Goal: Information Seeking & Learning: Check status

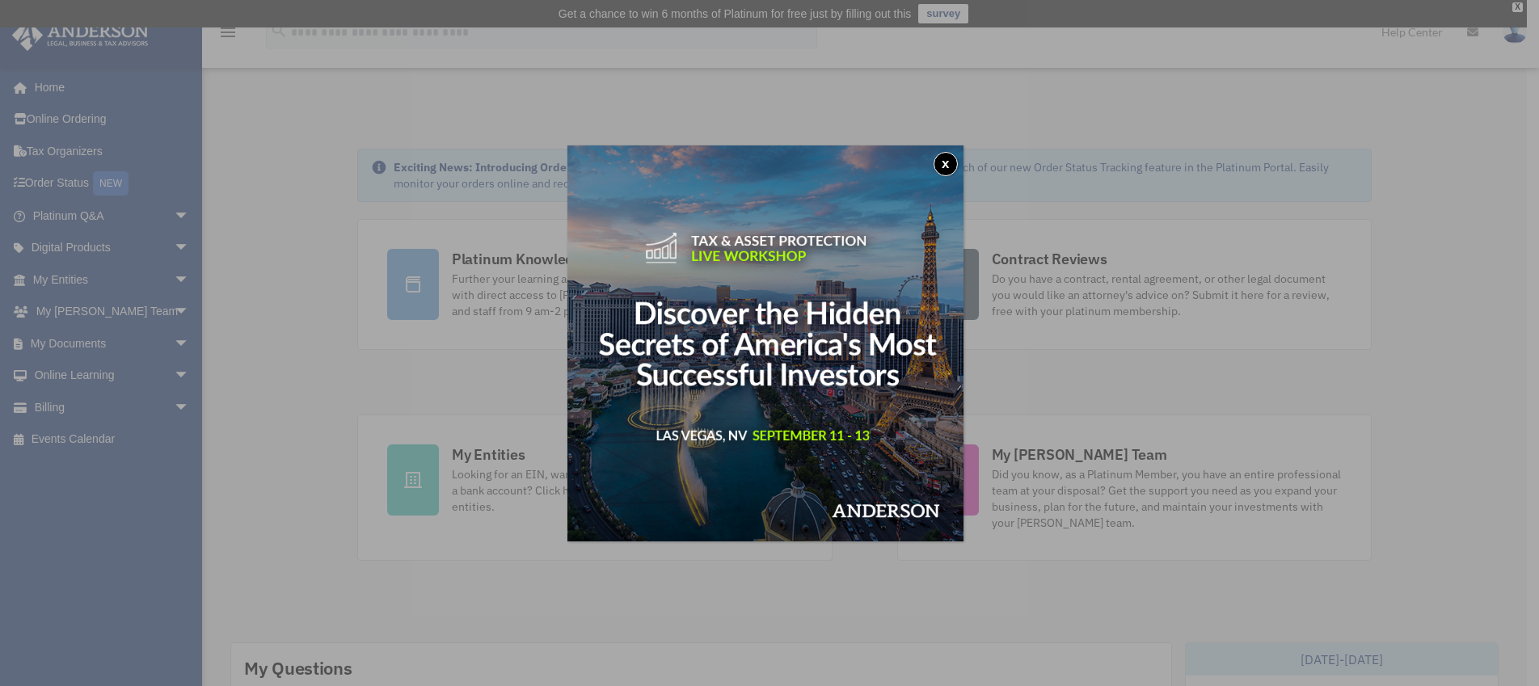
click at [945, 167] on button "x" at bounding box center [946, 164] width 24 height 24
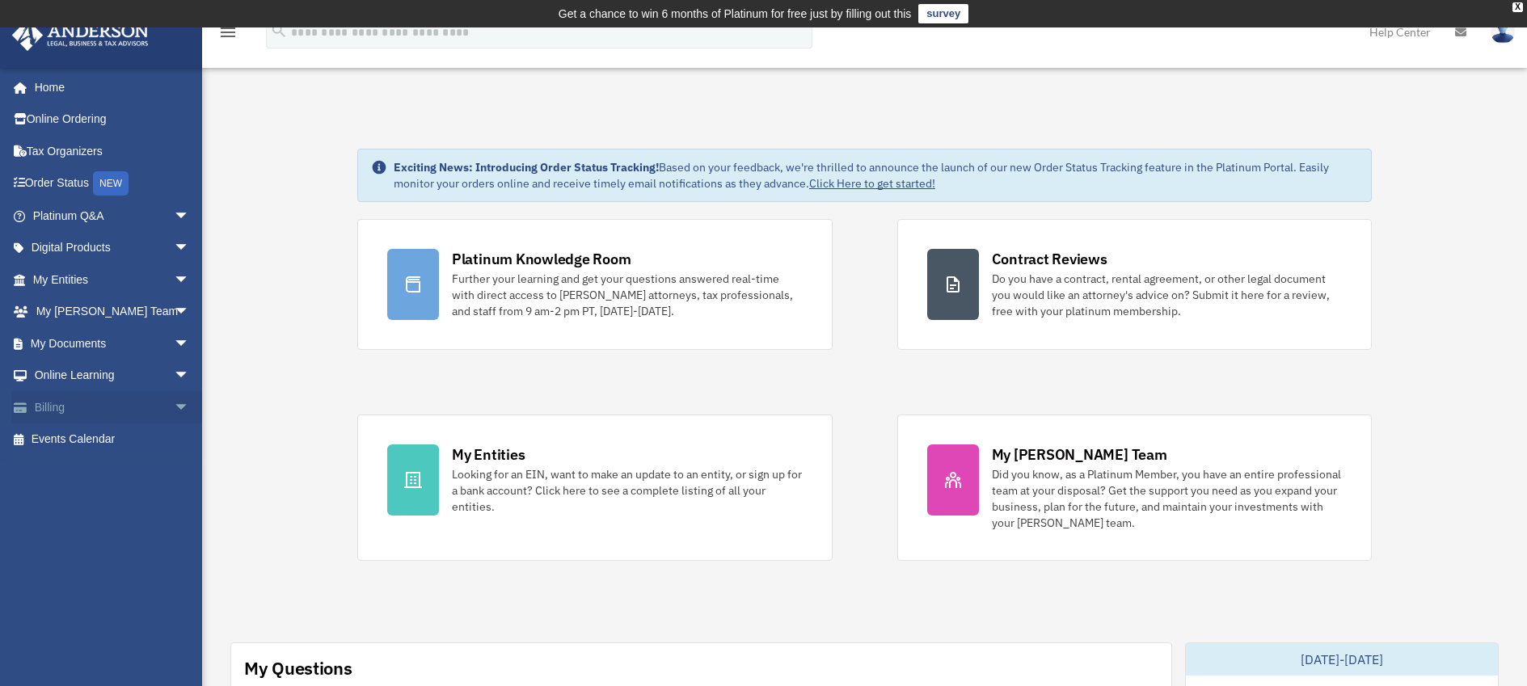
click at [89, 399] on link "Billing arrow_drop_down" at bounding box center [112, 407] width 203 height 32
click at [174, 405] on span "arrow_drop_down" at bounding box center [190, 407] width 32 height 33
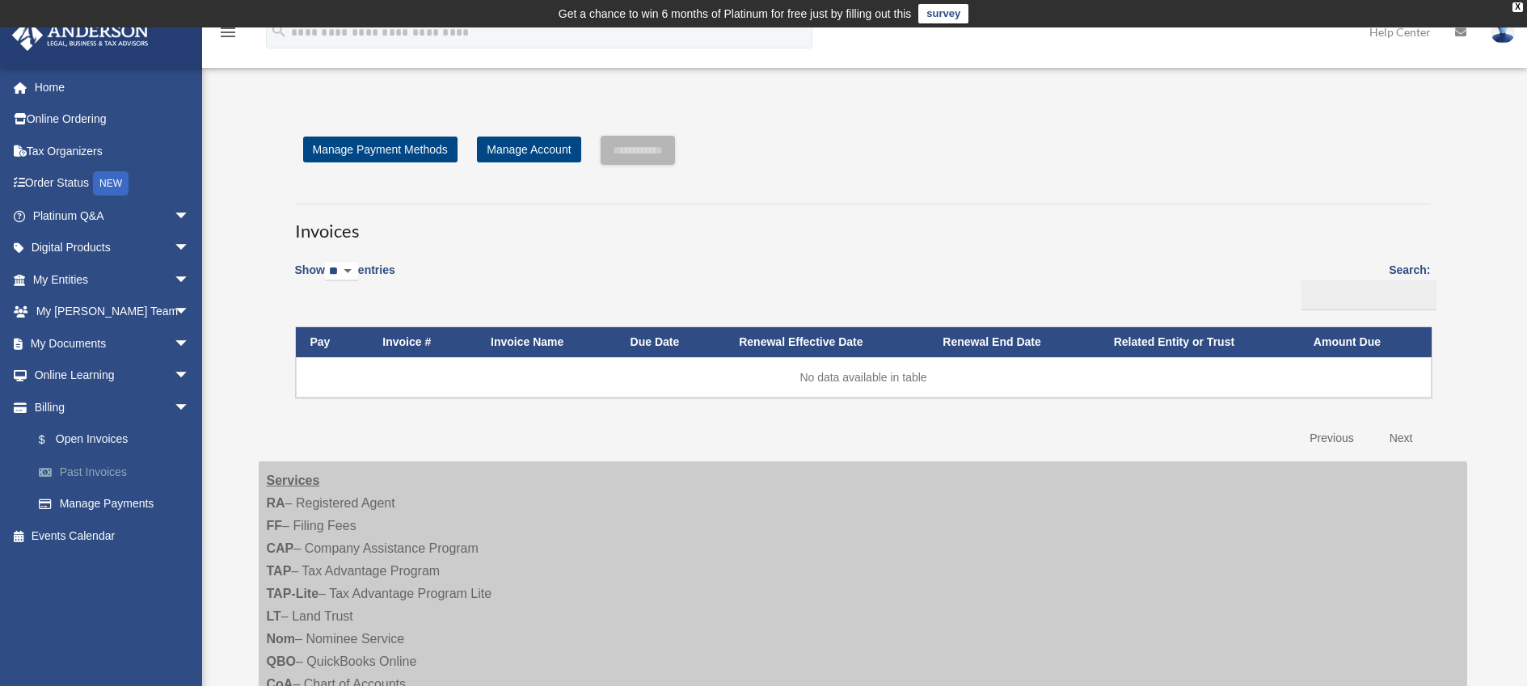
click at [106, 466] on link "Past Invoices" at bounding box center [119, 472] width 192 height 32
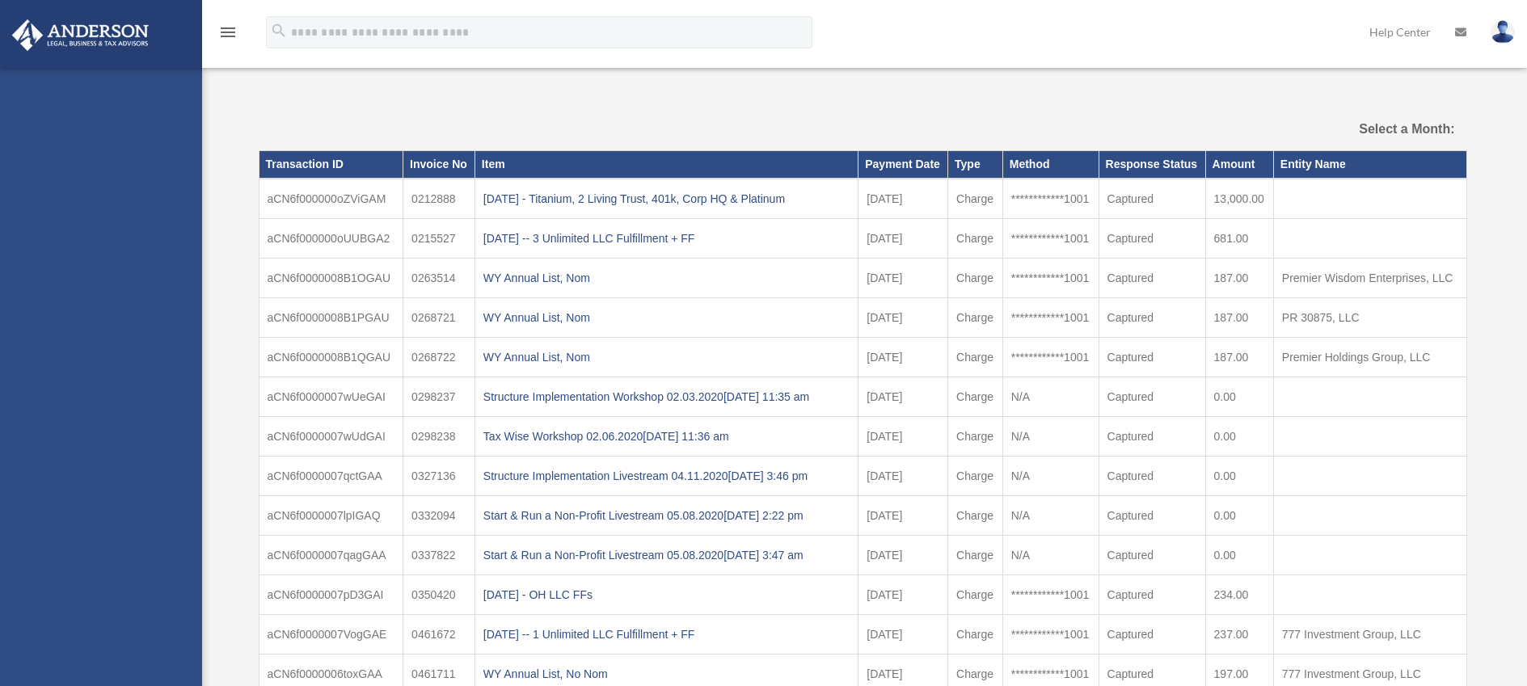
select select
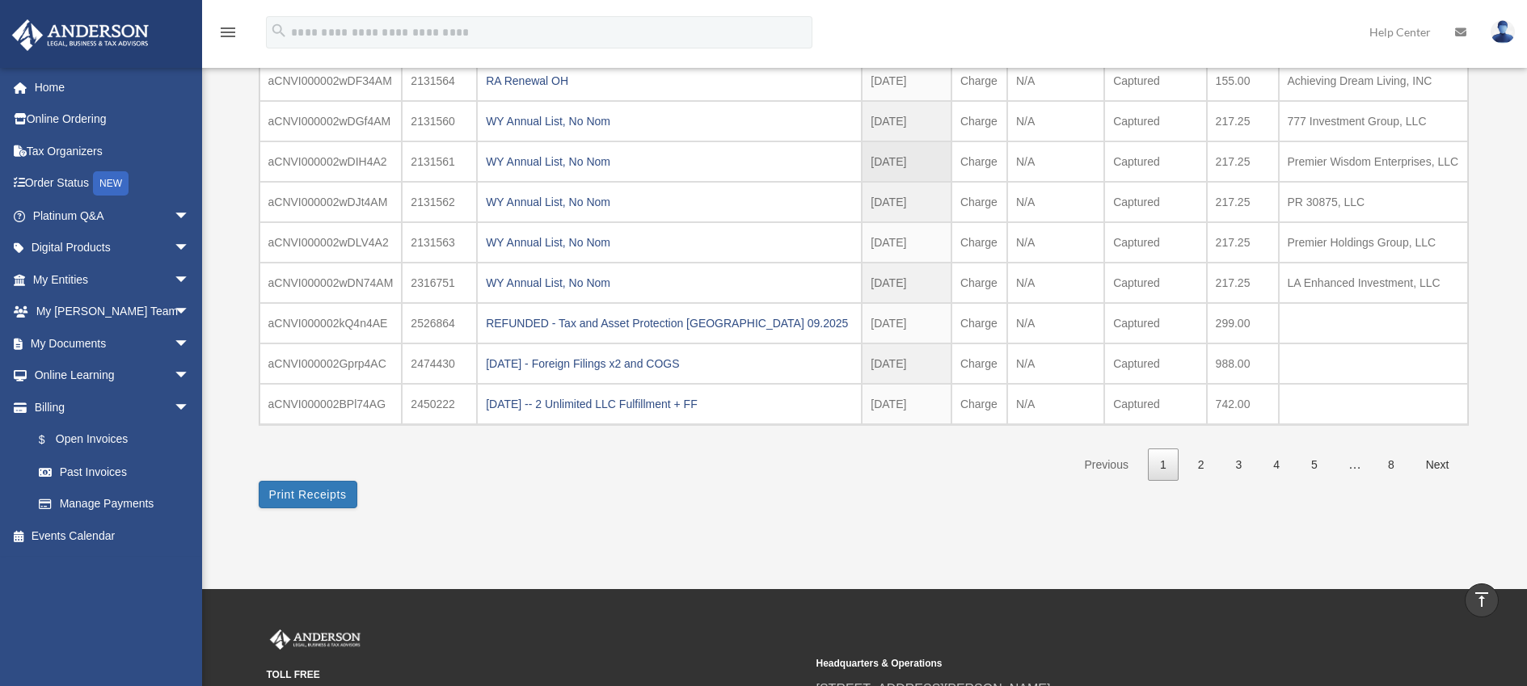
scroll to position [243, 0]
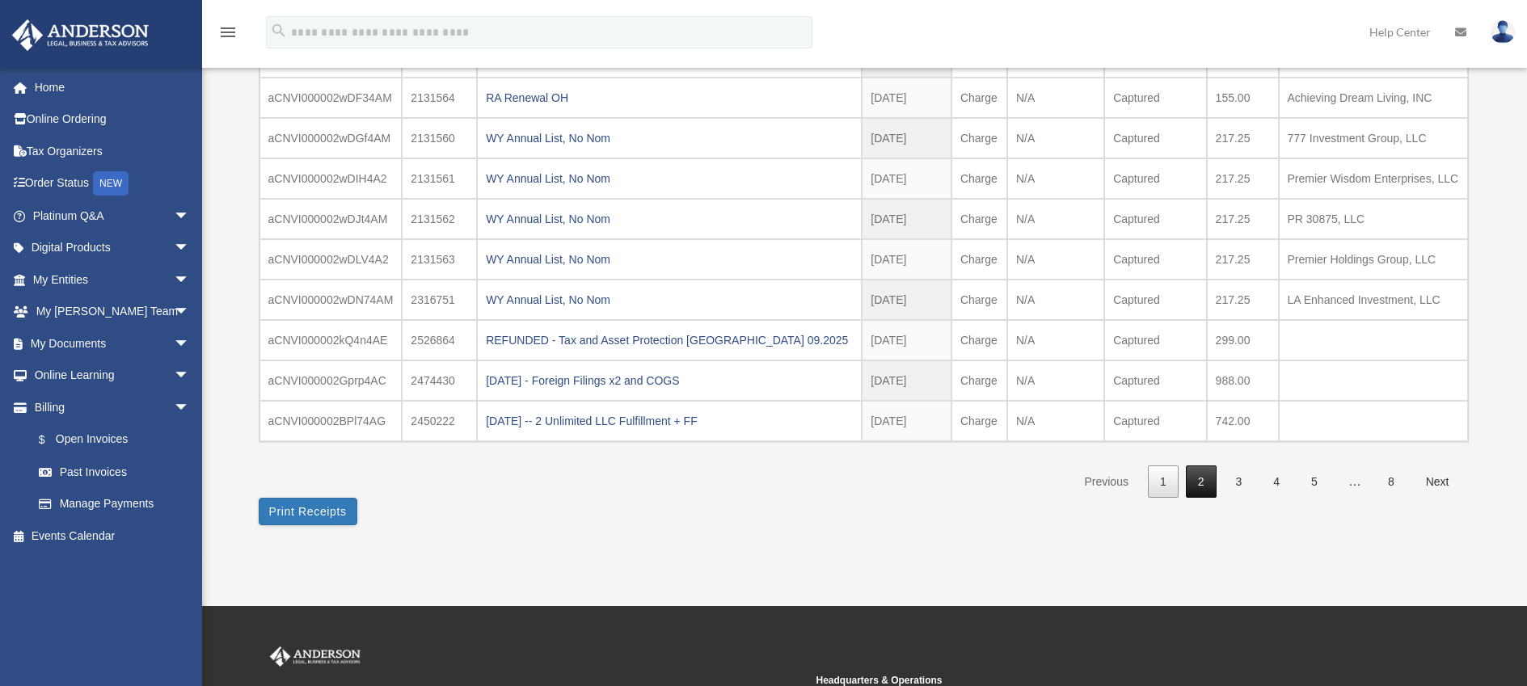
click at [1195, 482] on link "2" at bounding box center [1201, 482] width 31 height 33
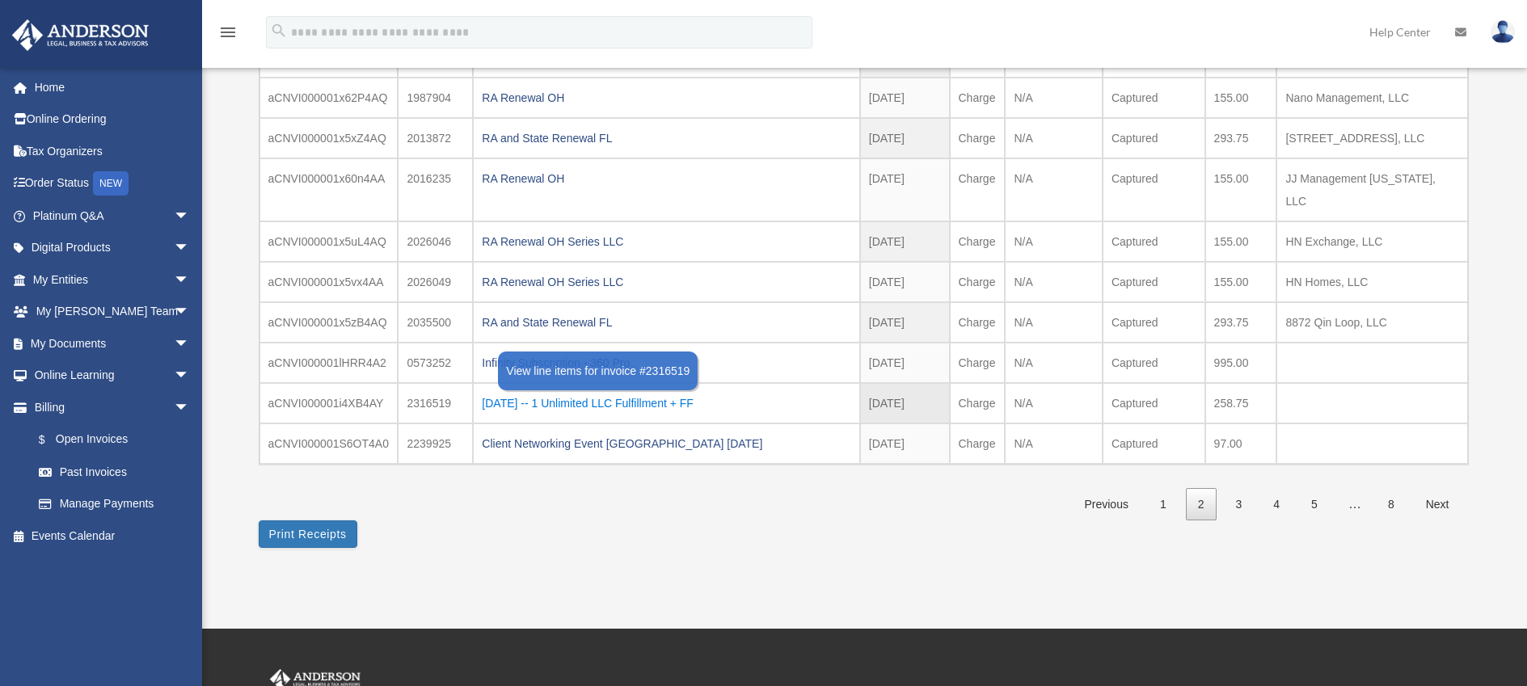
click at [604, 392] on div "2024.12.19 -- 1 Unlimited LLC Fulfillment + FF" at bounding box center [666, 403] width 369 height 23
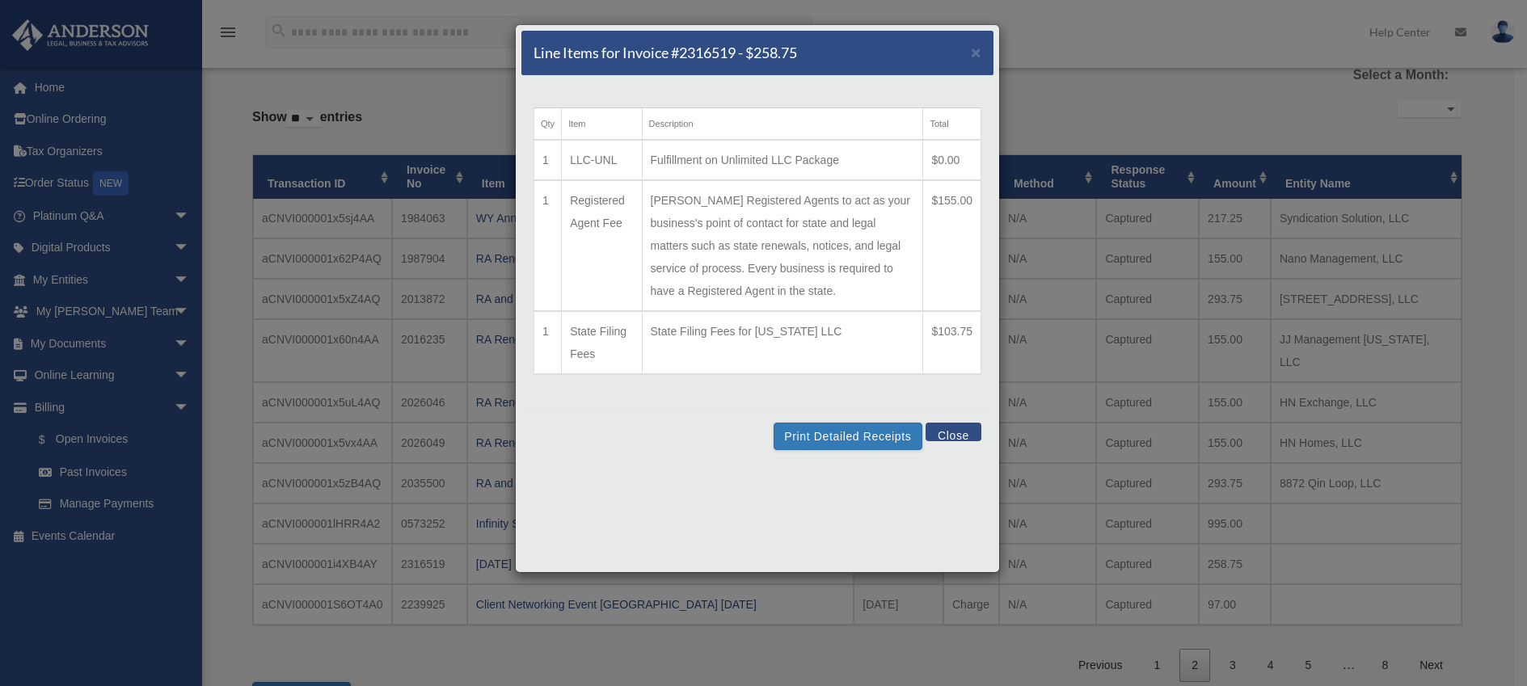
scroll to position [0, 0]
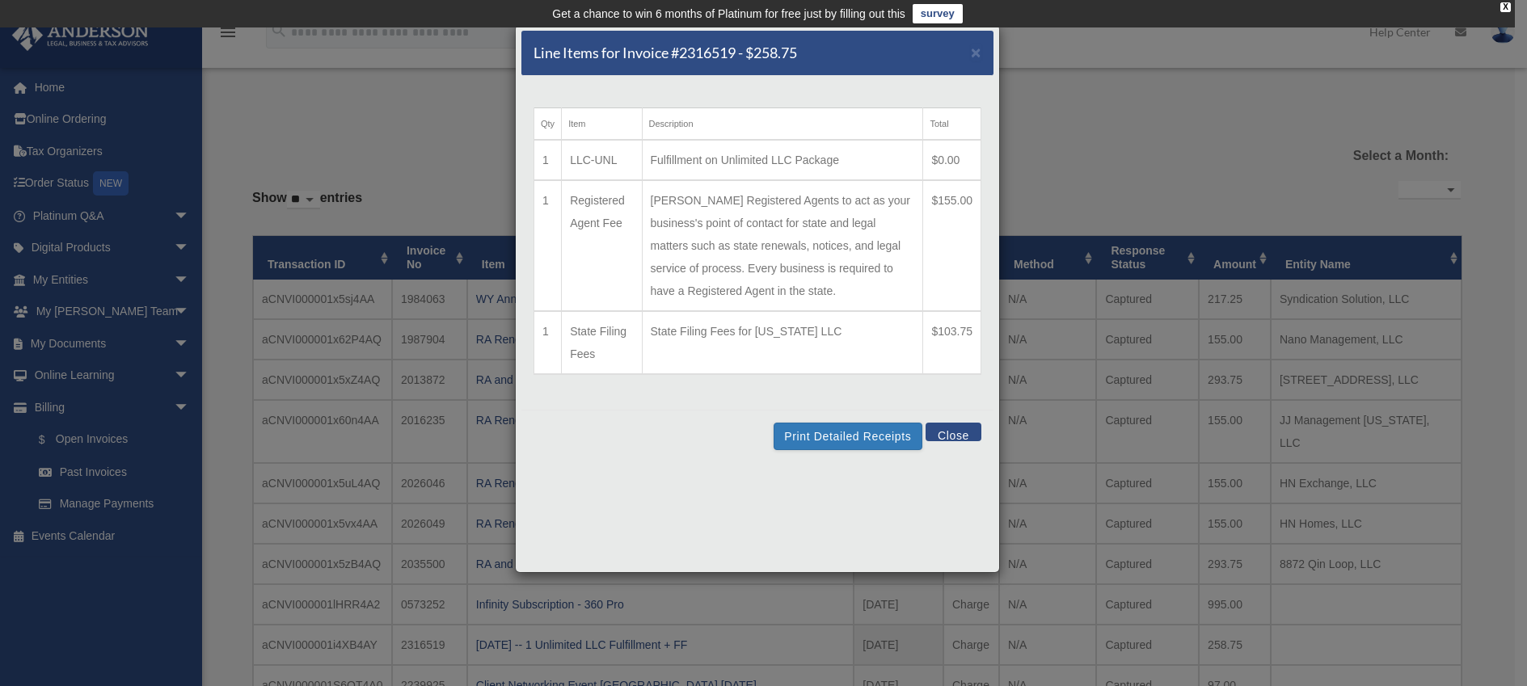
click at [953, 430] on button "Close" at bounding box center [954, 432] width 56 height 19
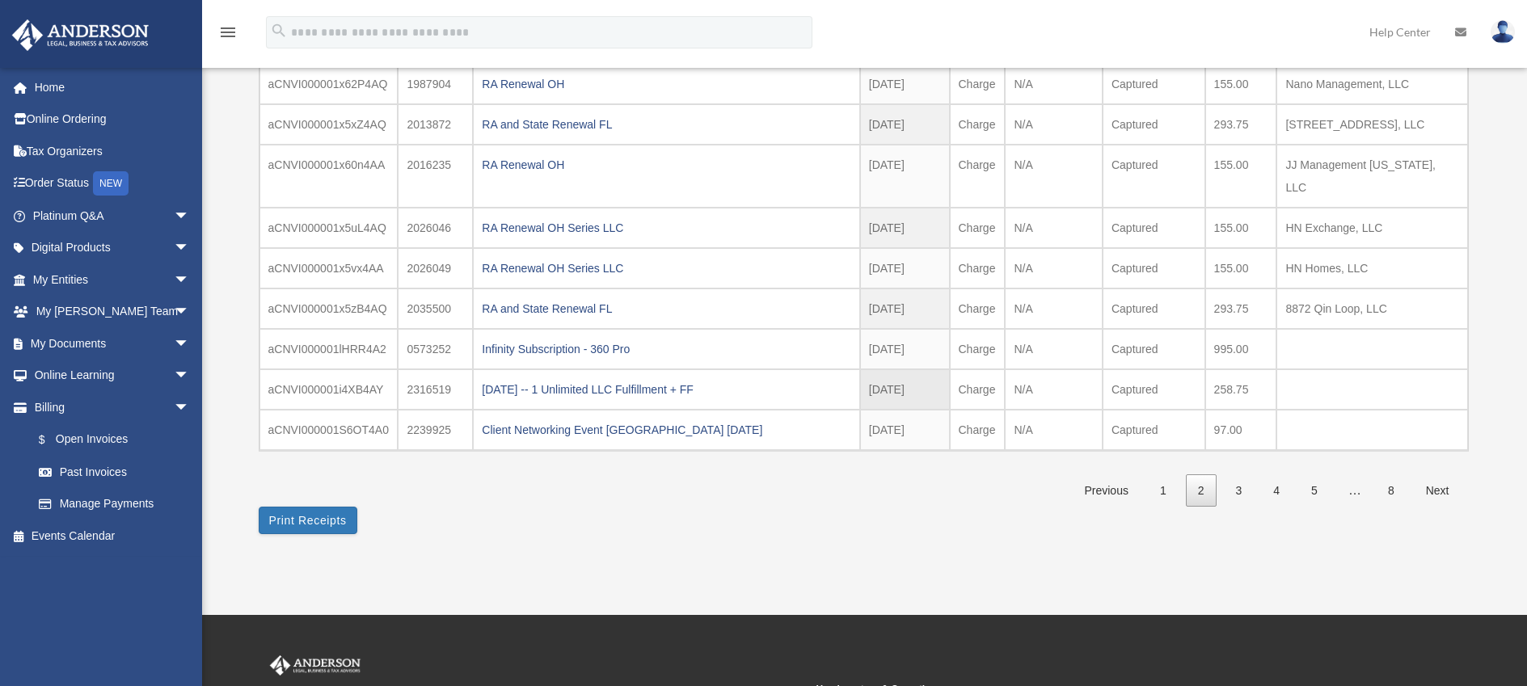
scroll to position [323, 0]
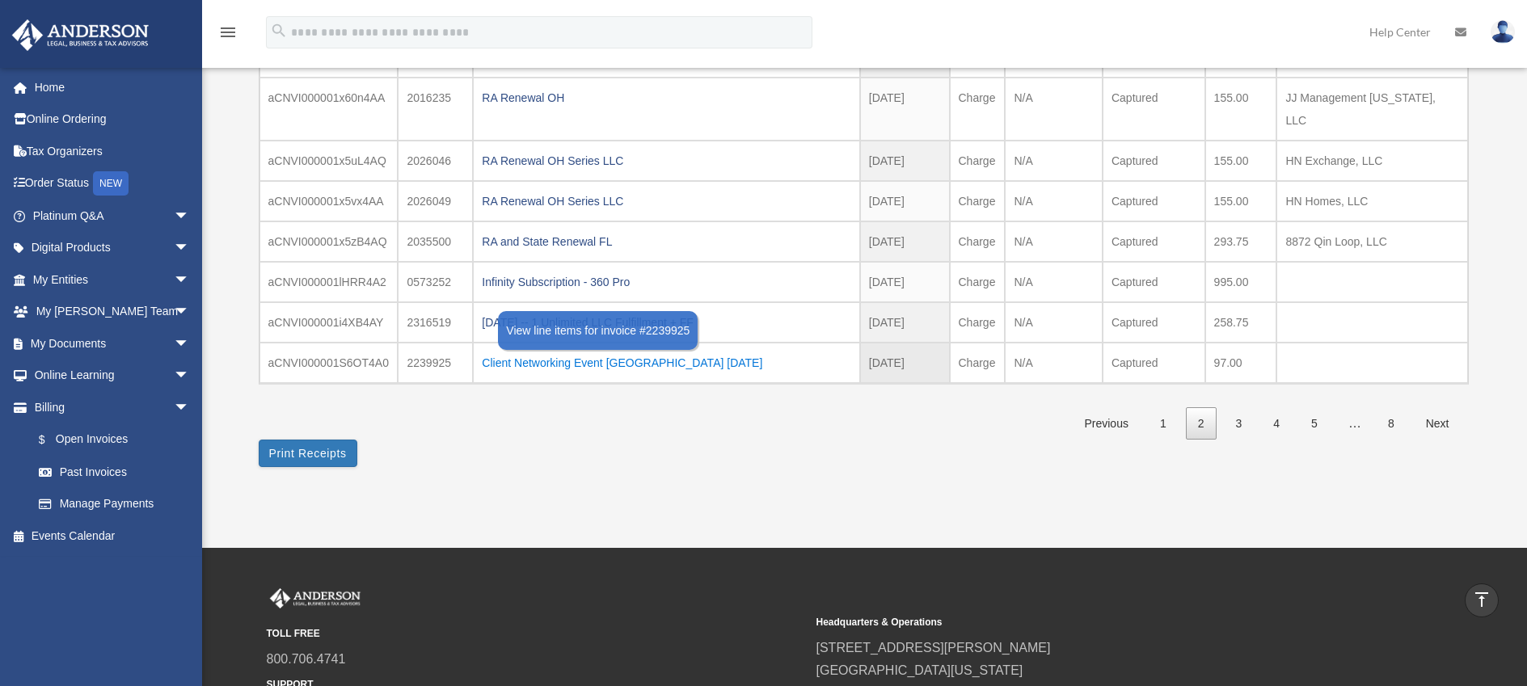
click at [594, 352] on div "Client Networking Event Las Vegas 12.08.2024" at bounding box center [666, 363] width 369 height 23
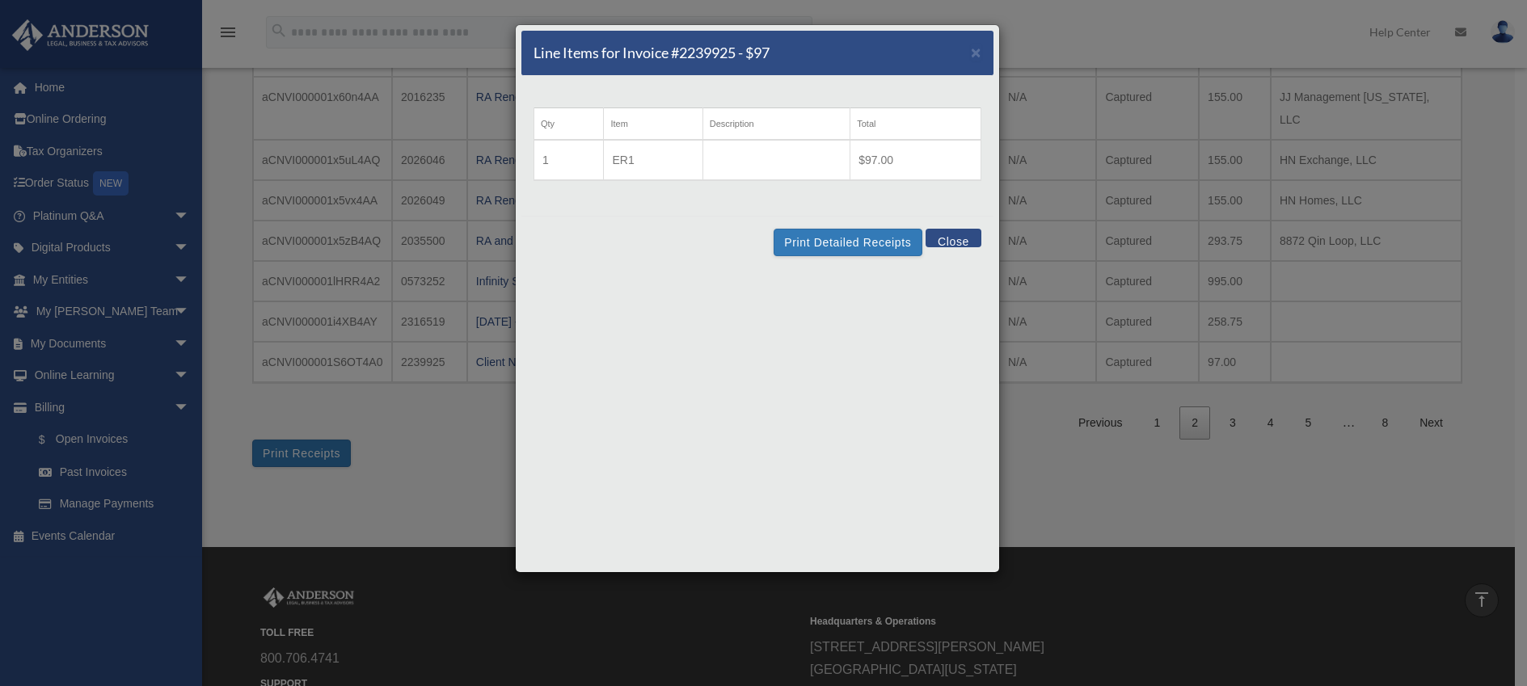
click at [957, 241] on button "Close" at bounding box center [954, 238] width 56 height 19
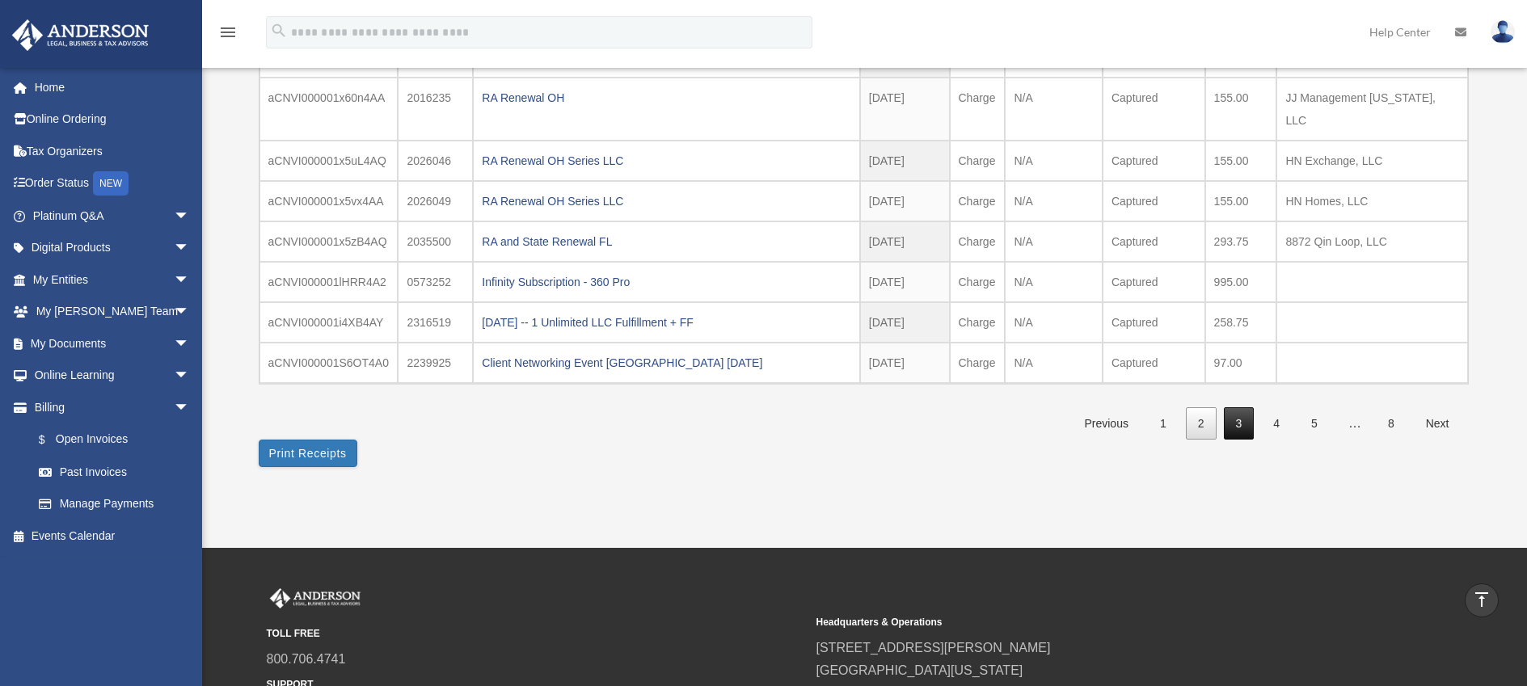
click at [1235, 407] on link "3" at bounding box center [1239, 423] width 31 height 33
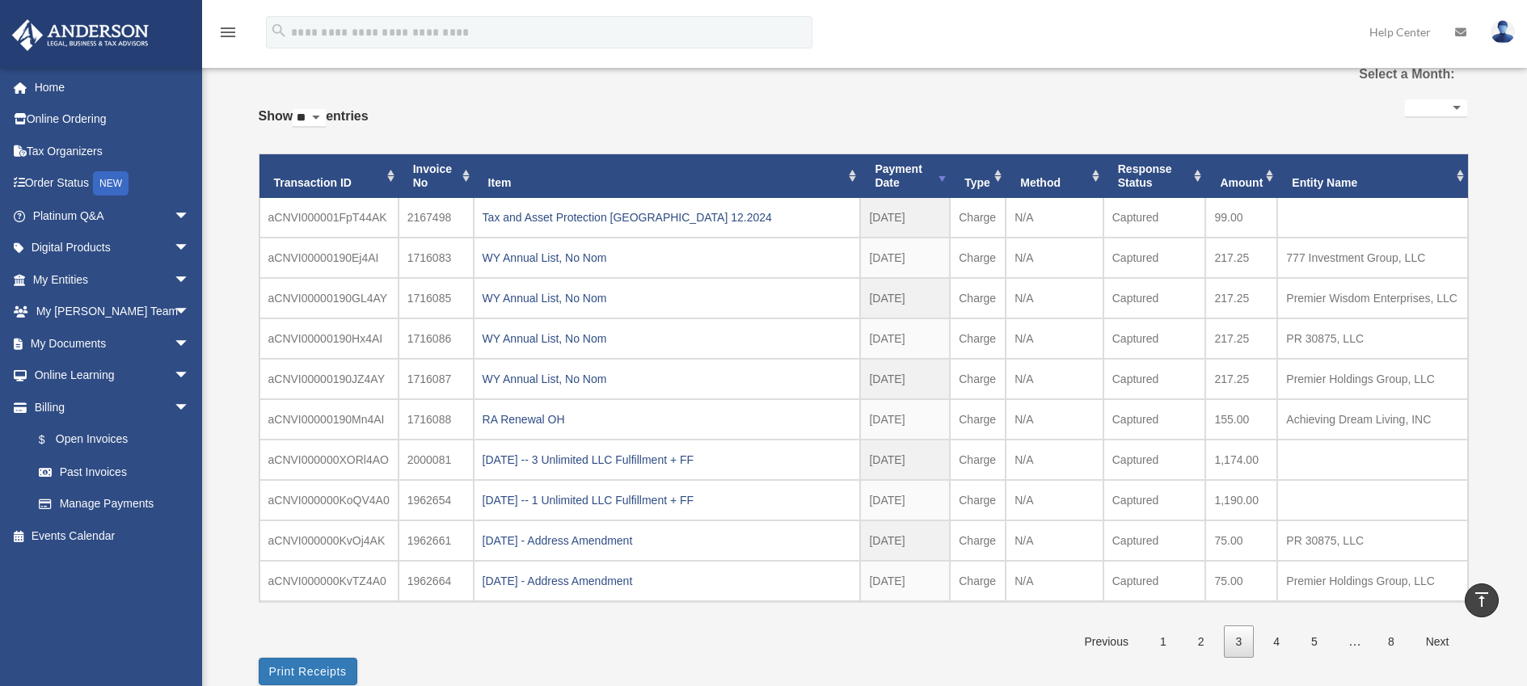
scroll to position [81, 0]
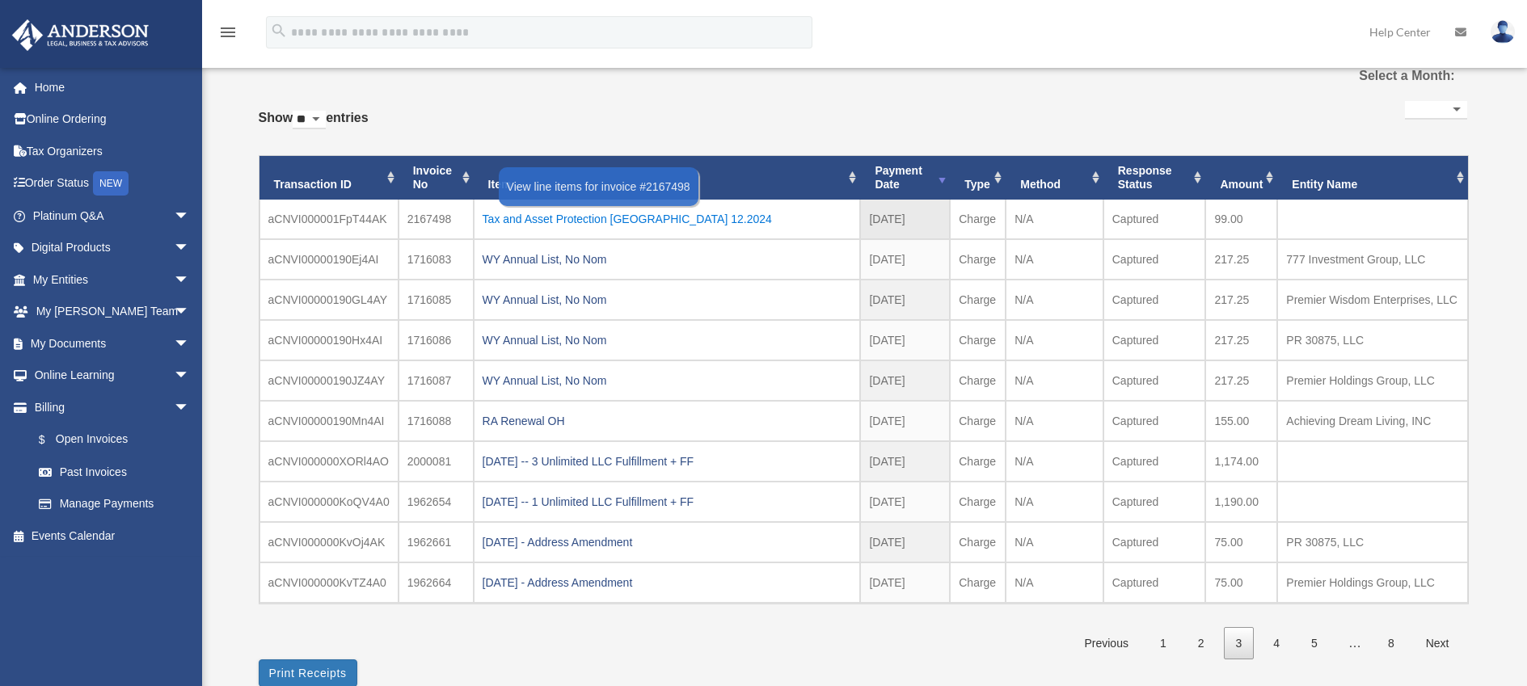
click at [626, 223] on div "Tax and Asset Protection Las Vegas 12.2024" at bounding box center [667, 219] width 369 height 23
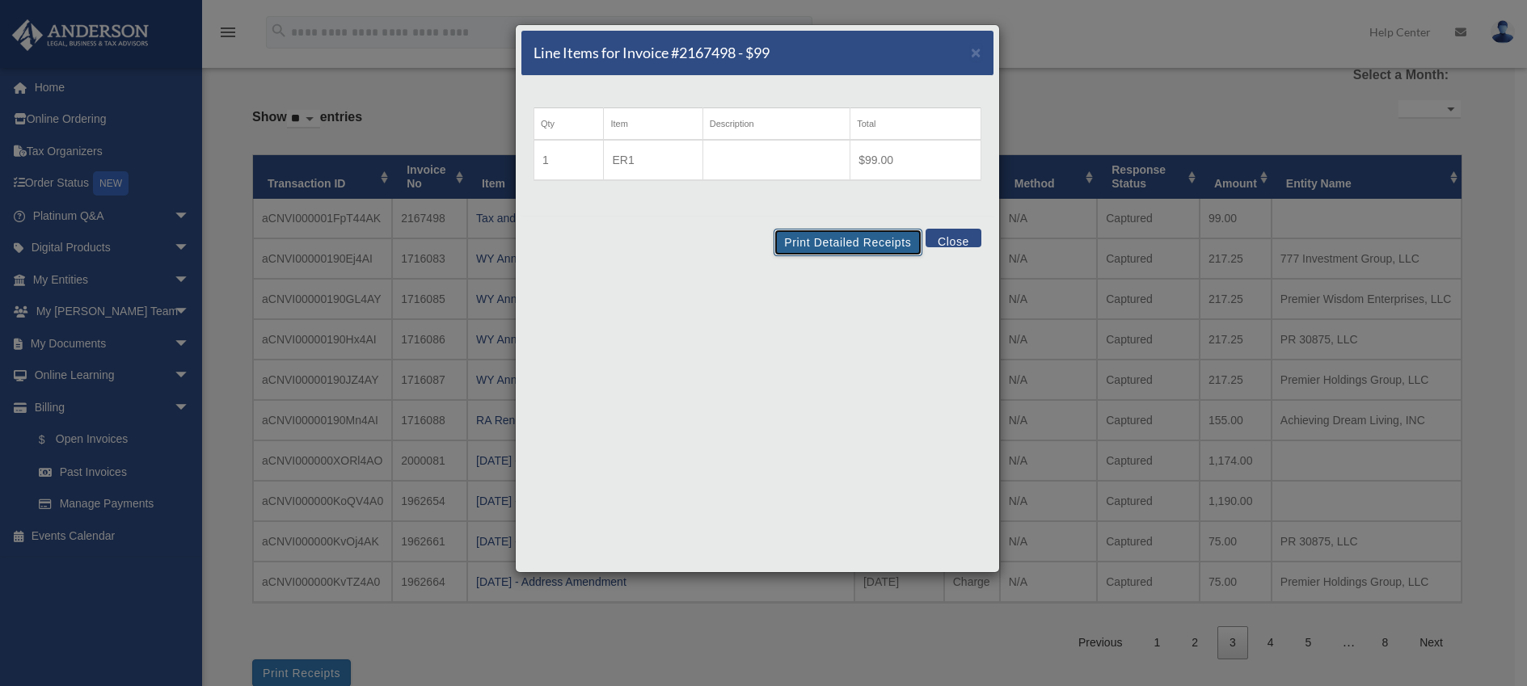
click at [852, 242] on button "Print Detailed Receipts" at bounding box center [848, 242] width 148 height 27
click at [956, 233] on button "Close" at bounding box center [954, 238] width 56 height 19
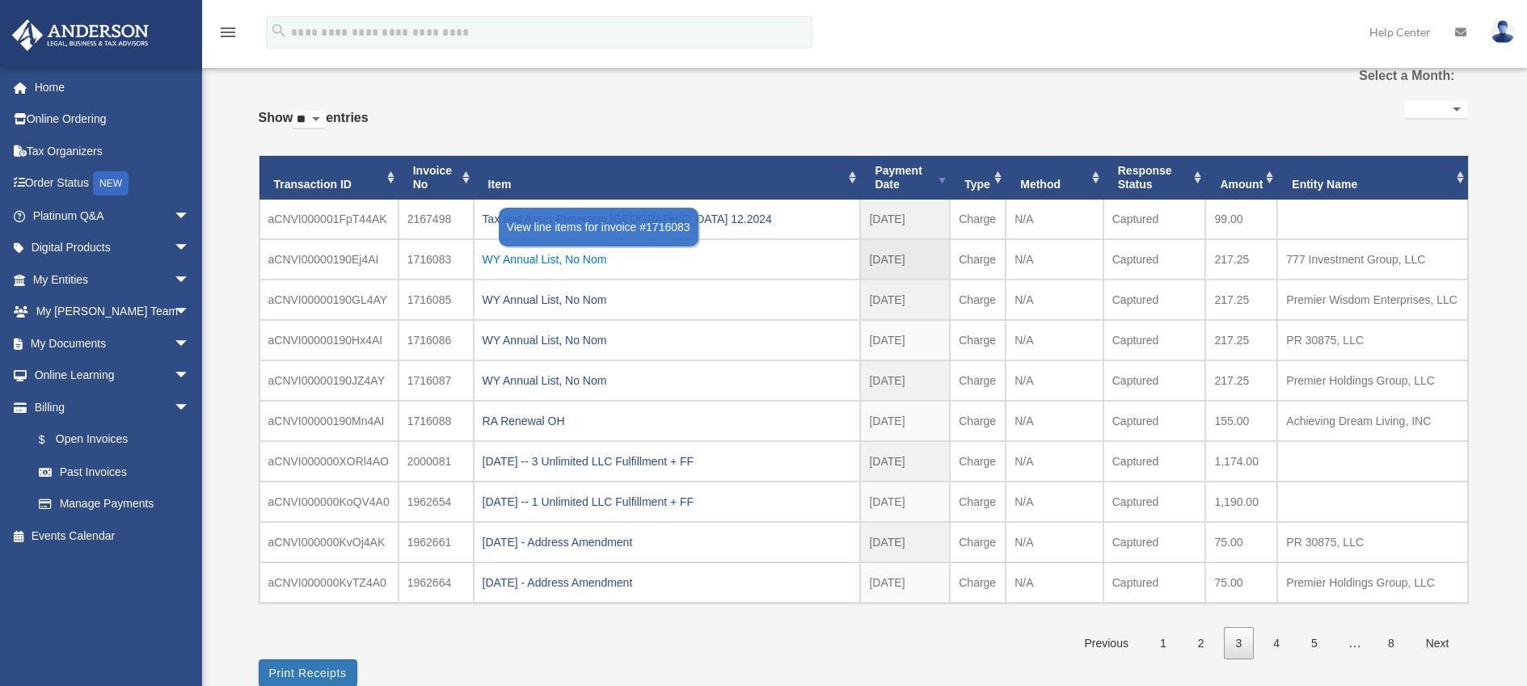
click at [570, 260] on div "WY Annual List, No Nom" at bounding box center [667, 259] width 369 height 23
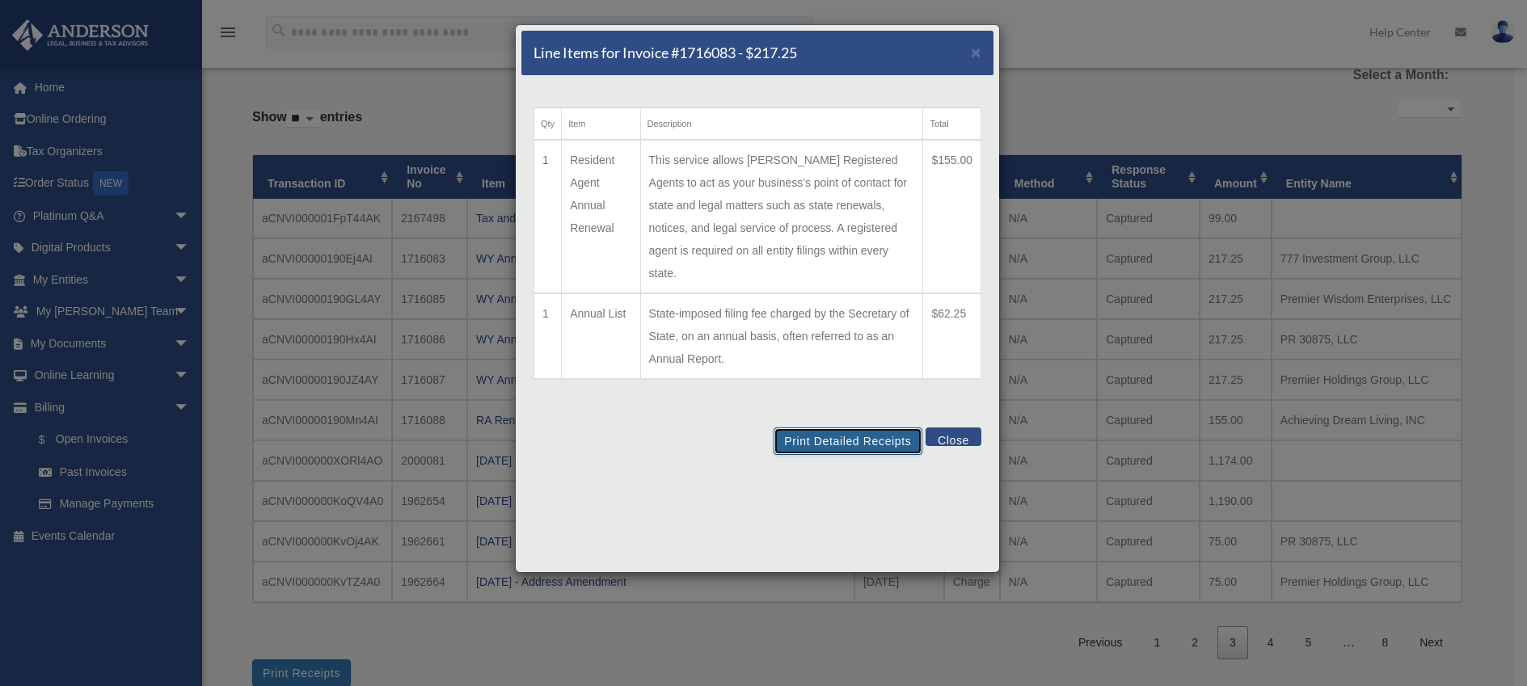
click at [861, 428] on button "Print Detailed Receipts" at bounding box center [848, 441] width 148 height 27
click at [964, 428] on button "Close" at bounding box center [954, 437] width 56 height 19
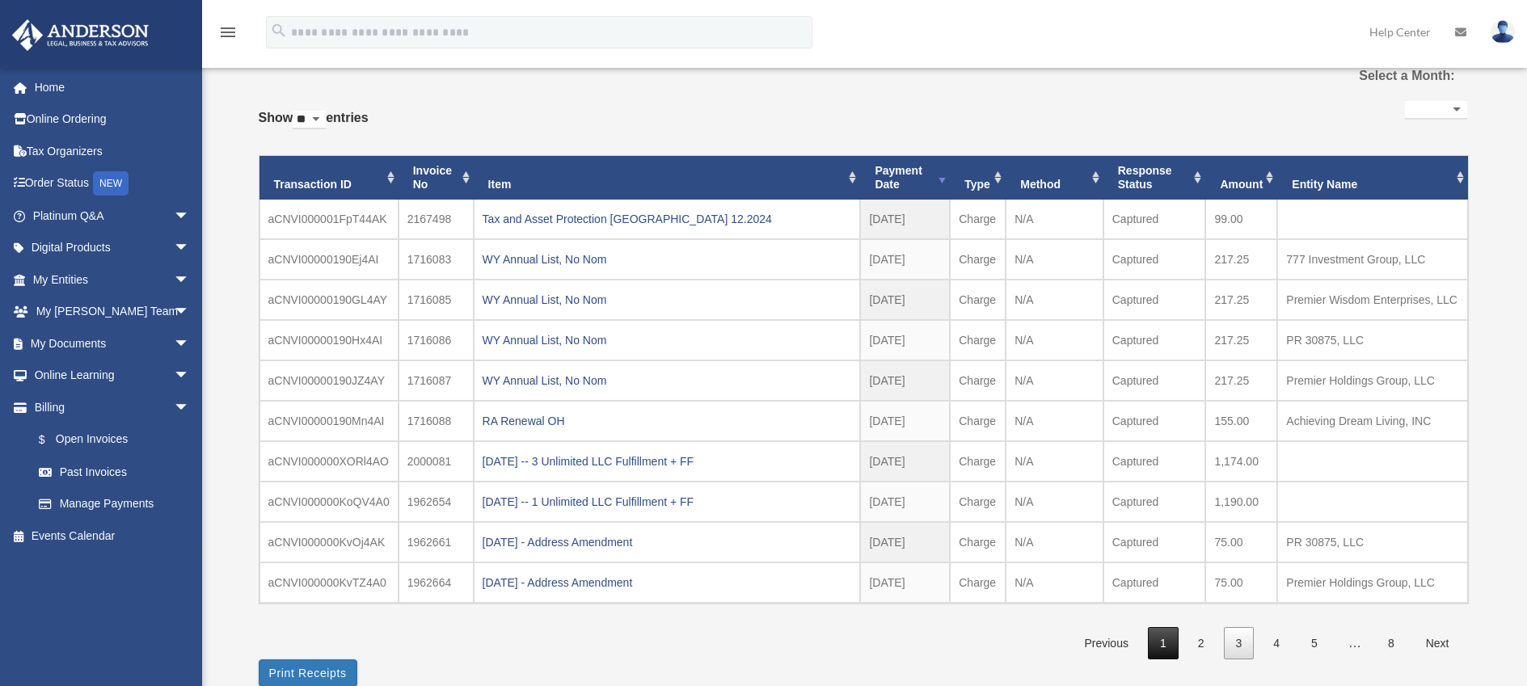
click at [1173, 644] on link "1" at bounding box center [1163, 643] width 31 height 33
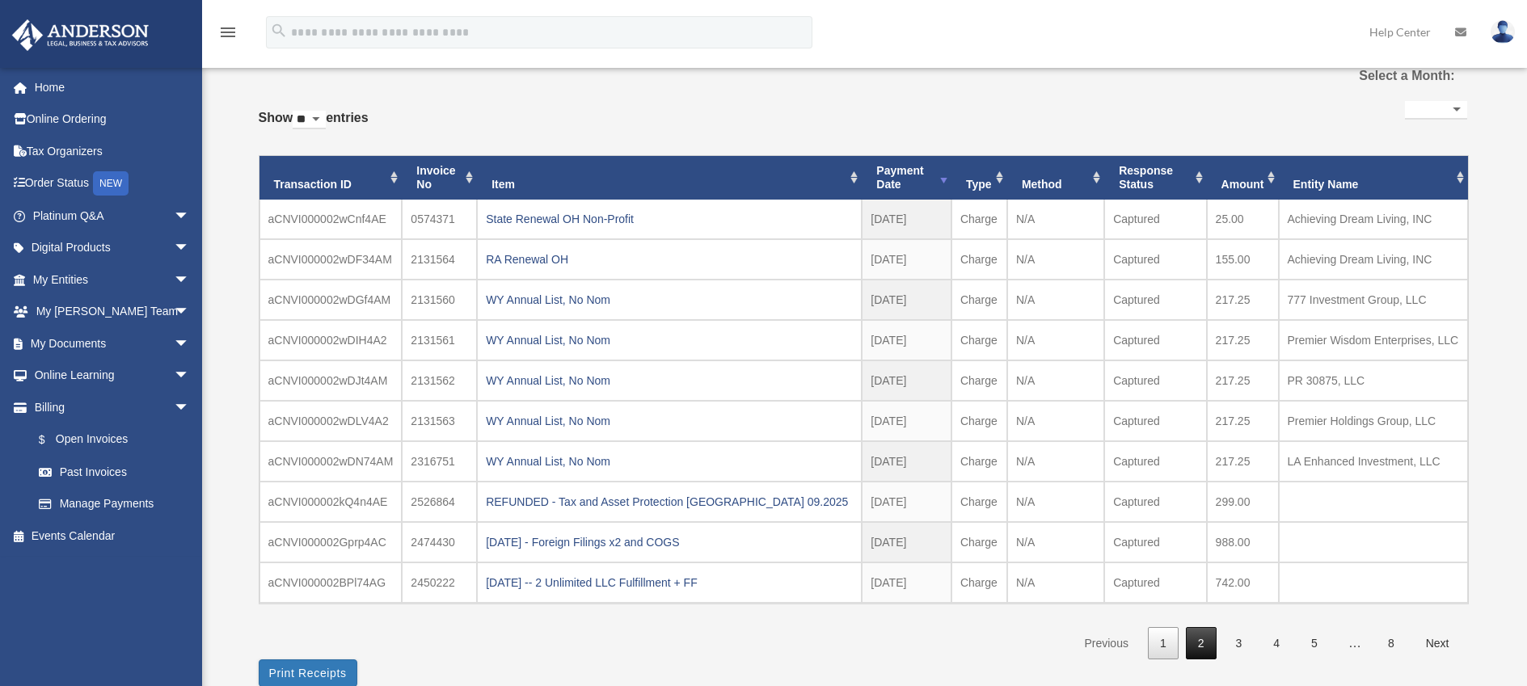
click at [1208, 642] on link "2" at bounding box center [1201, 643] width 31 height 33
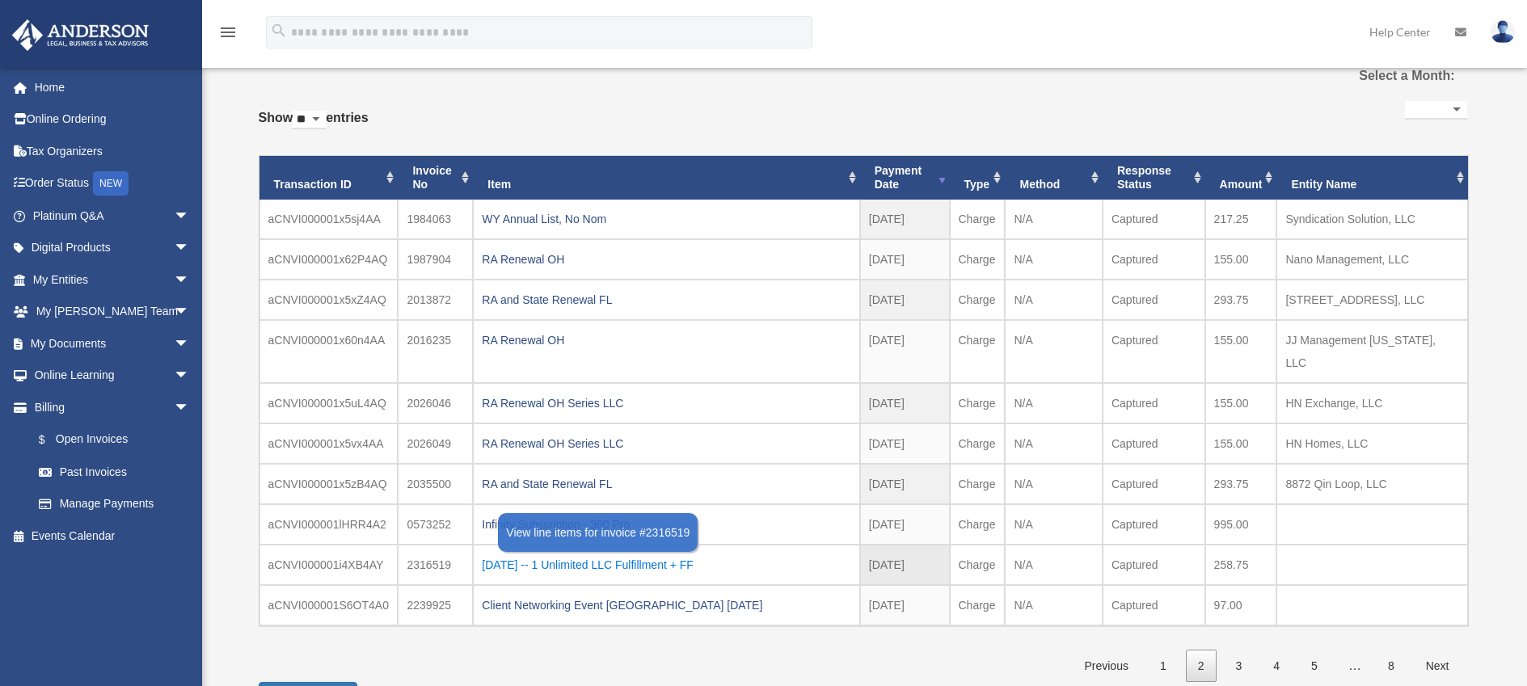
click at [689, 554] on div "2024.12.19 -- 1 Unlimited LLC Fulfillment + FF" at bounding box center [666, 565] width 369 height 23
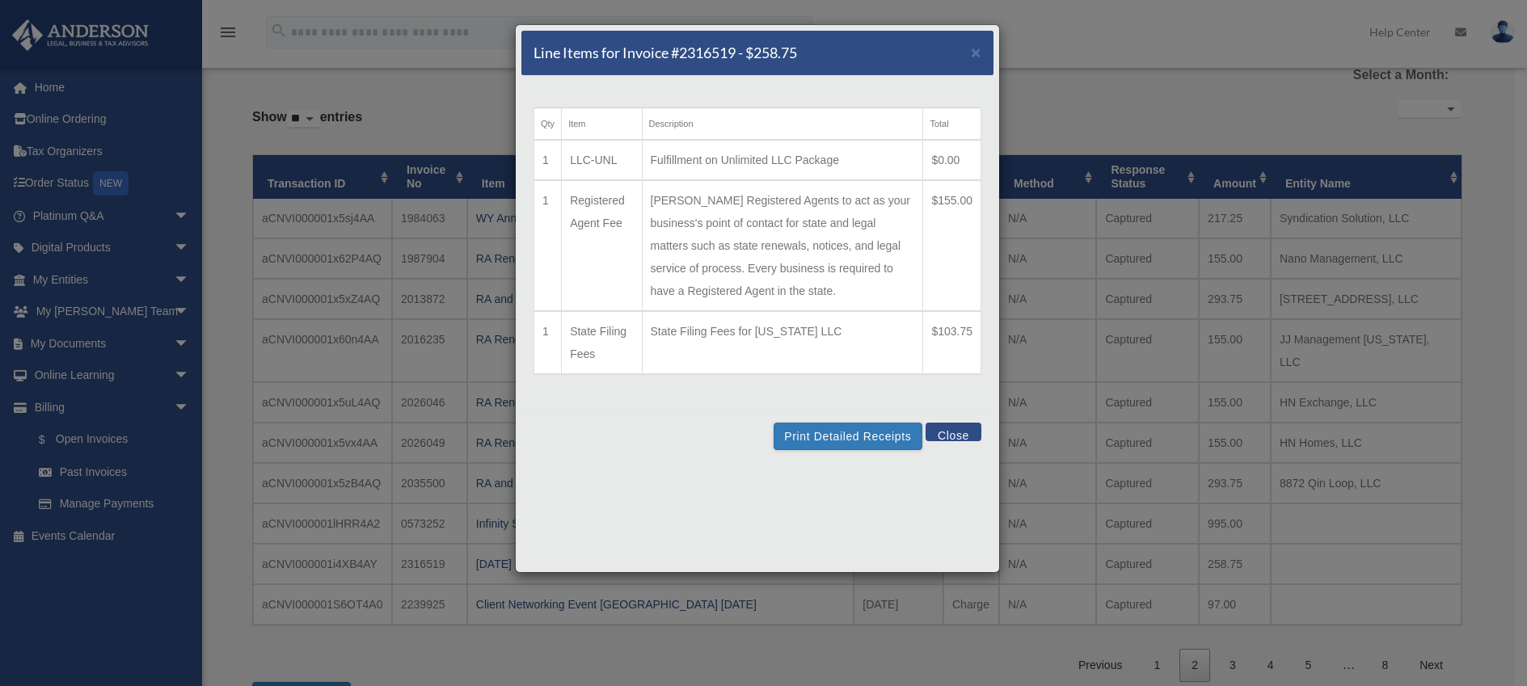
click at [954, 428] on button "Close" at bounding box center [954, 432] width 56 height 19
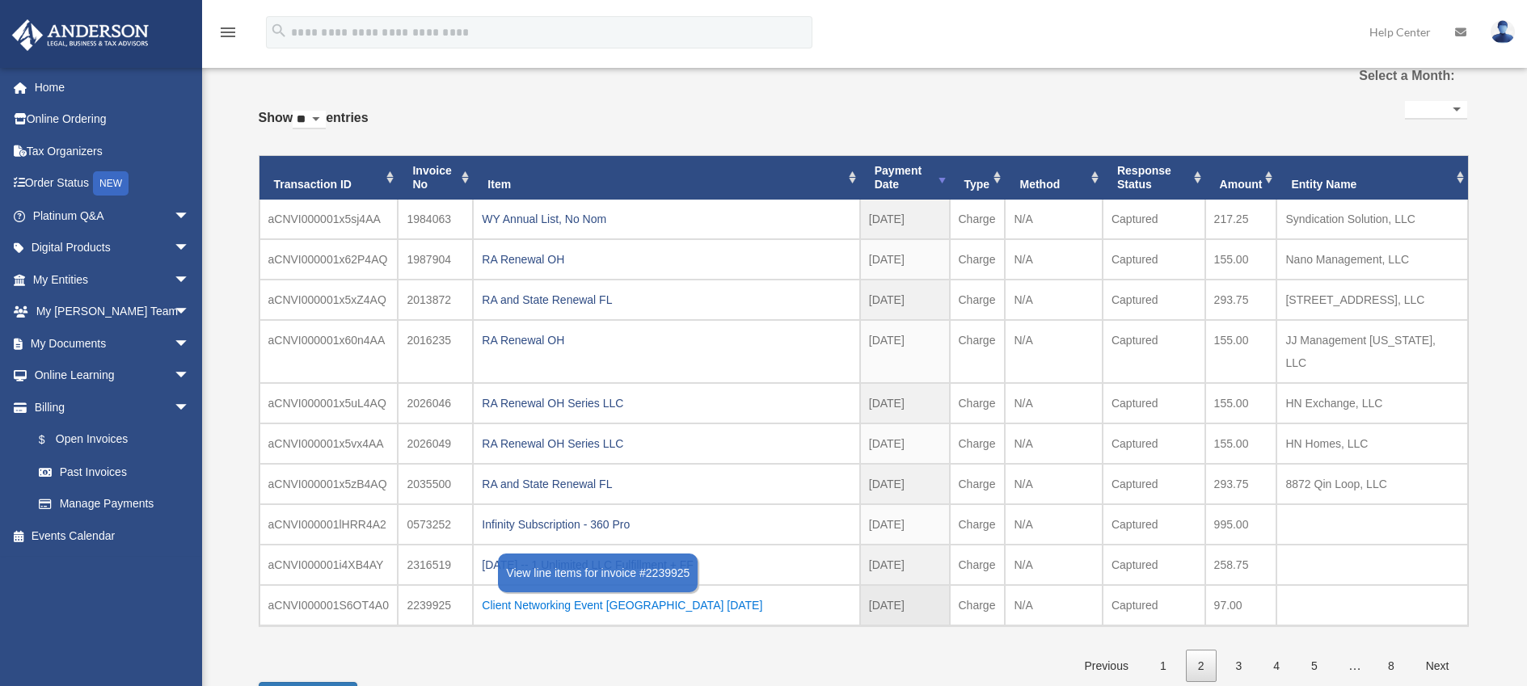
click at [702, 594] on div "Client Networking Event Las Vegas 12.08.2024" at bounding box center [666, 605] width 369 height 23
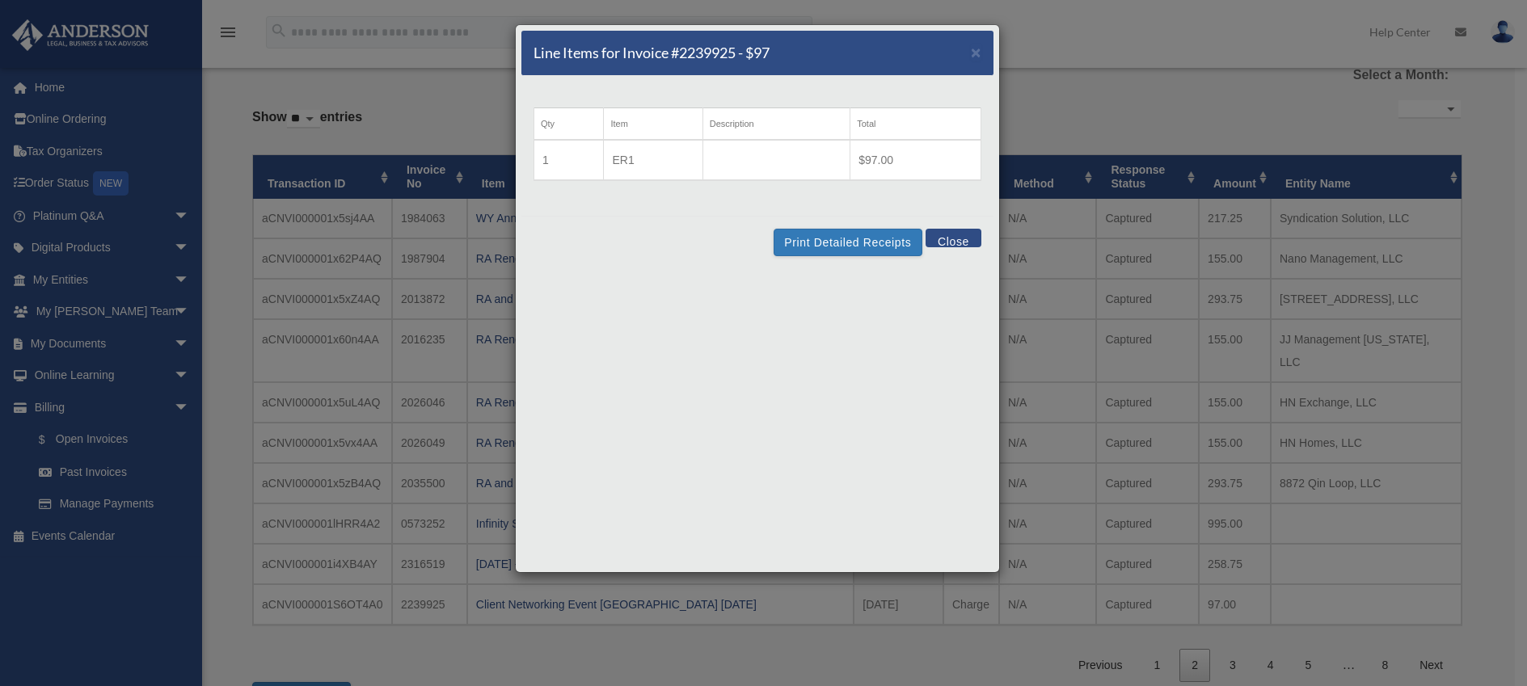
click at [959, 244] on button "Close" at bounding box center [954, 238] width 56 height 19
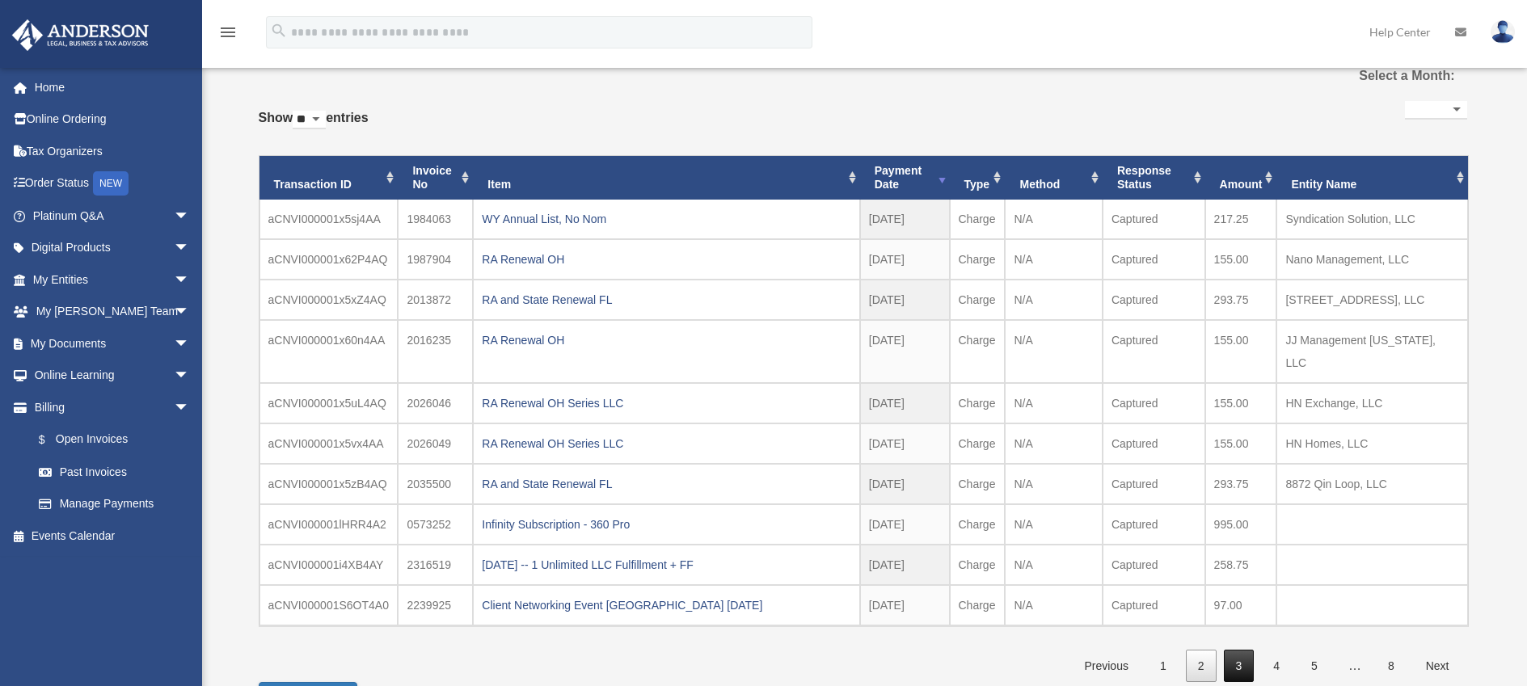
click at [1234, 650] on link "3" at bounding box center [1239, 666] width 31 height 33
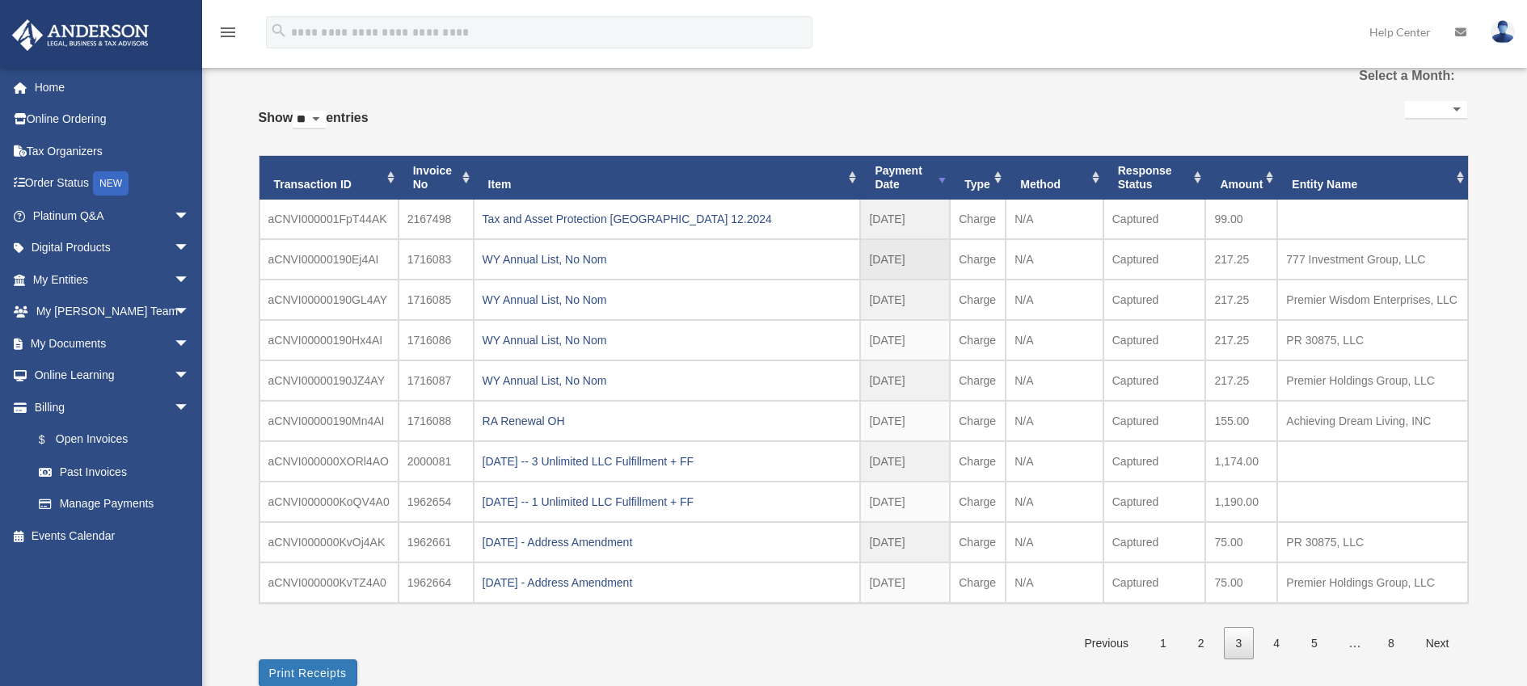
click at [544, 245] on td "WY Annual List, No Nom" at bounding box center [667, 259] width 387 height 40
click at [543, 256] on div "WY Annual List, No Nom" at bounding box center [667, 259] width 369 height 23
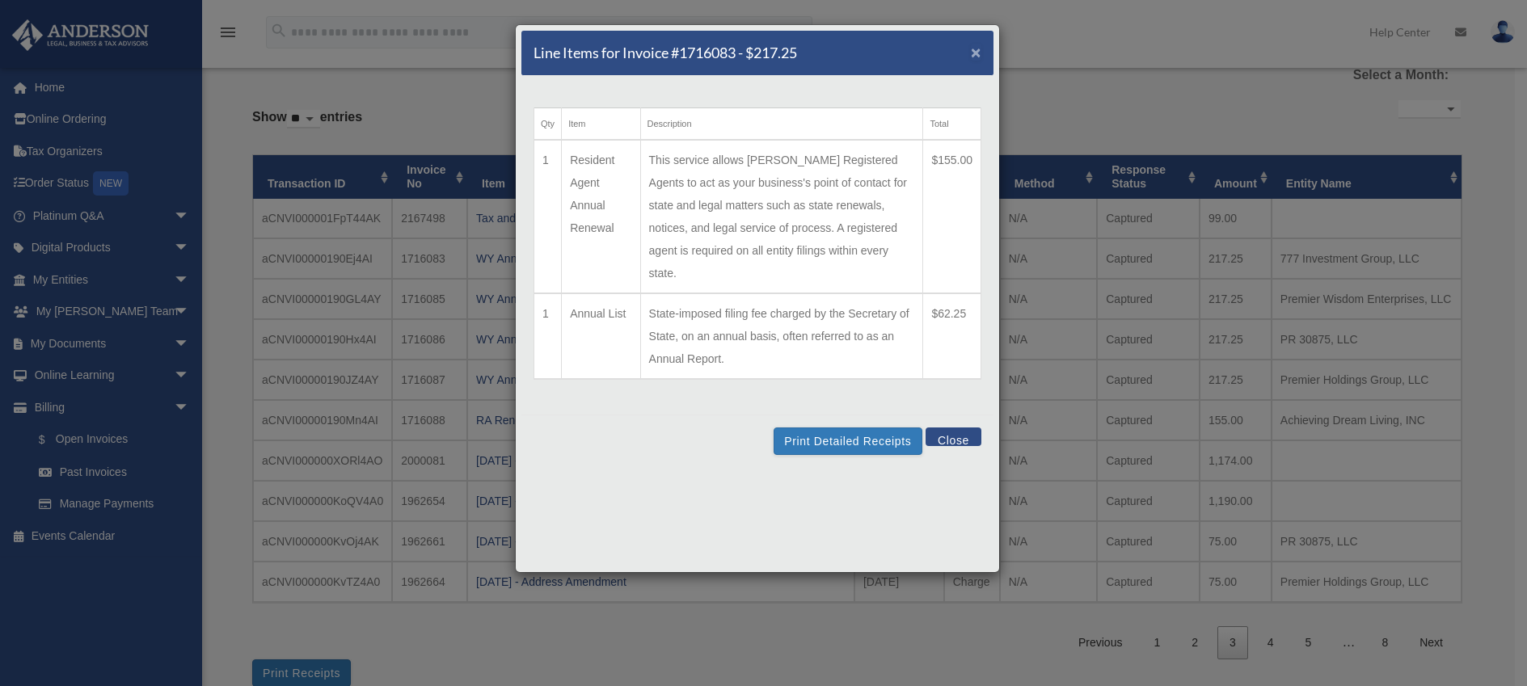
click at [975, 53] on span "×" at bounding box center [976, 52] width 11 height 19
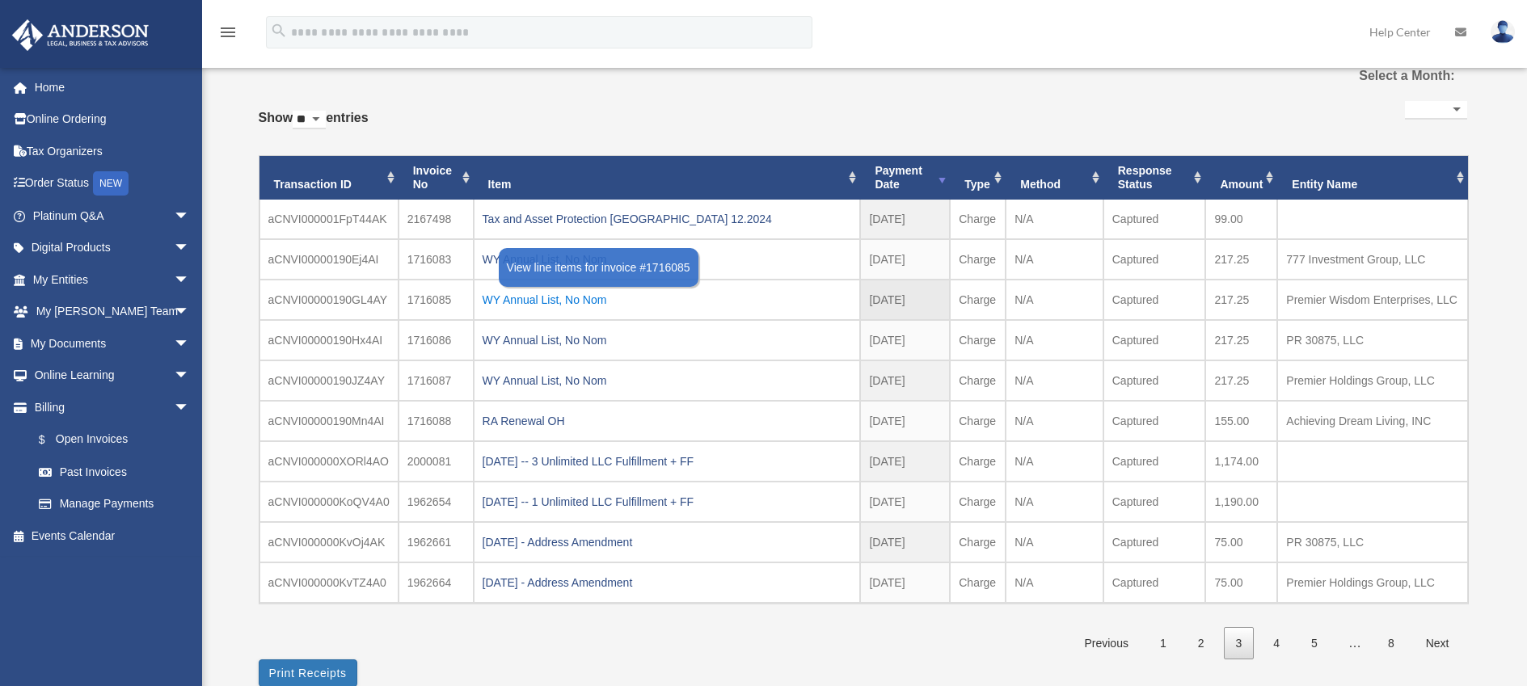
click at [590, 299] on div "WY Annual List, No Nom" at bounding box center [667, 300] width 369 height 23
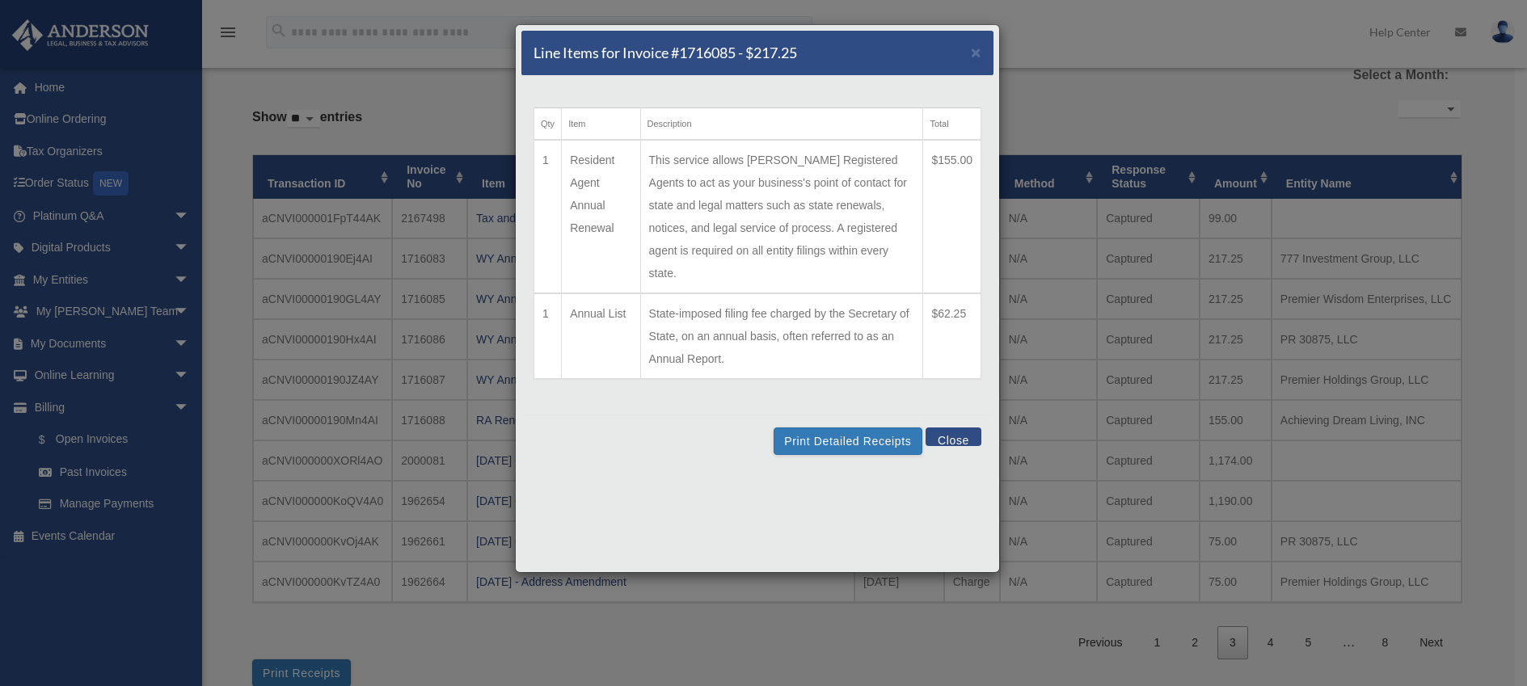
click at [957, 428] on button "Close" at bounding box center [954, 437] width 56 height 19
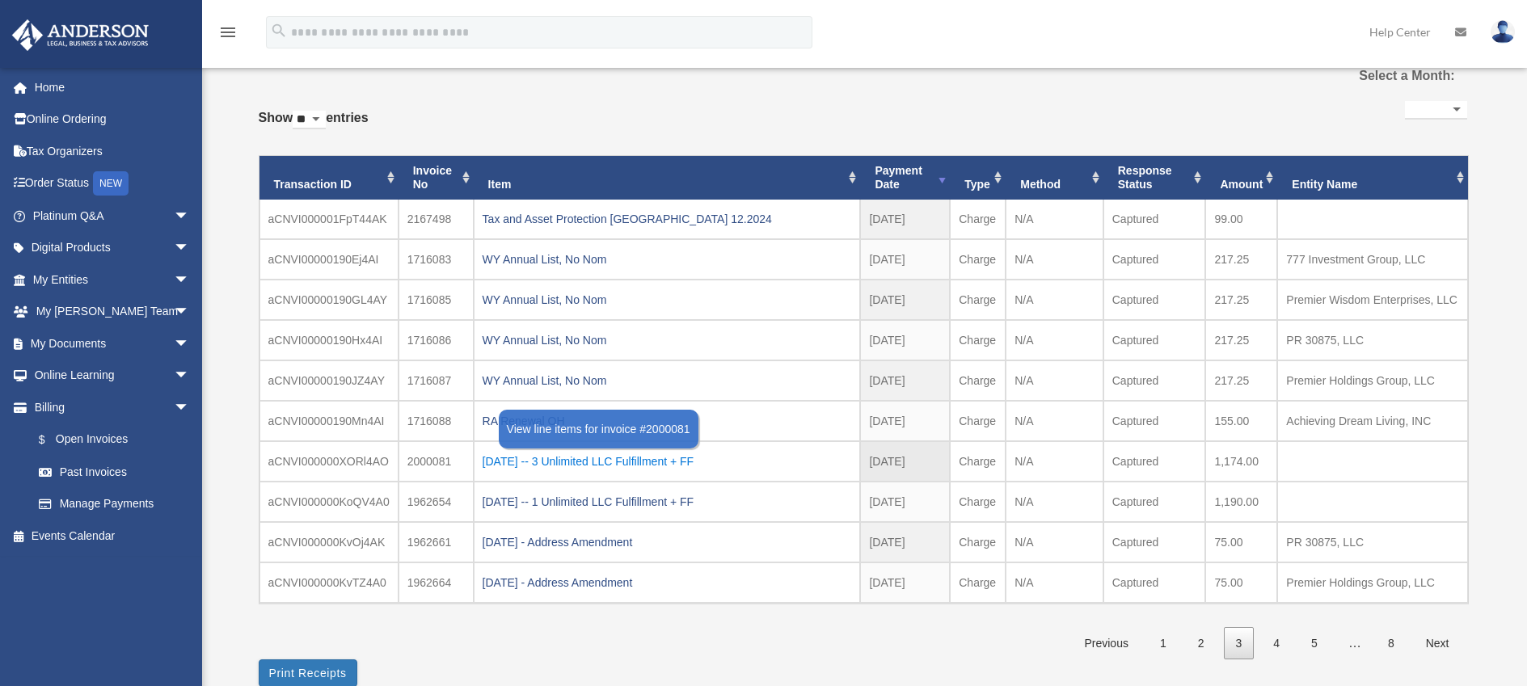
click at [656, 464] on div "2024.4.8 -- 3 Unlimited LLC Fulfillment + FF" at bounding box center [667, 461] width 369 height 23
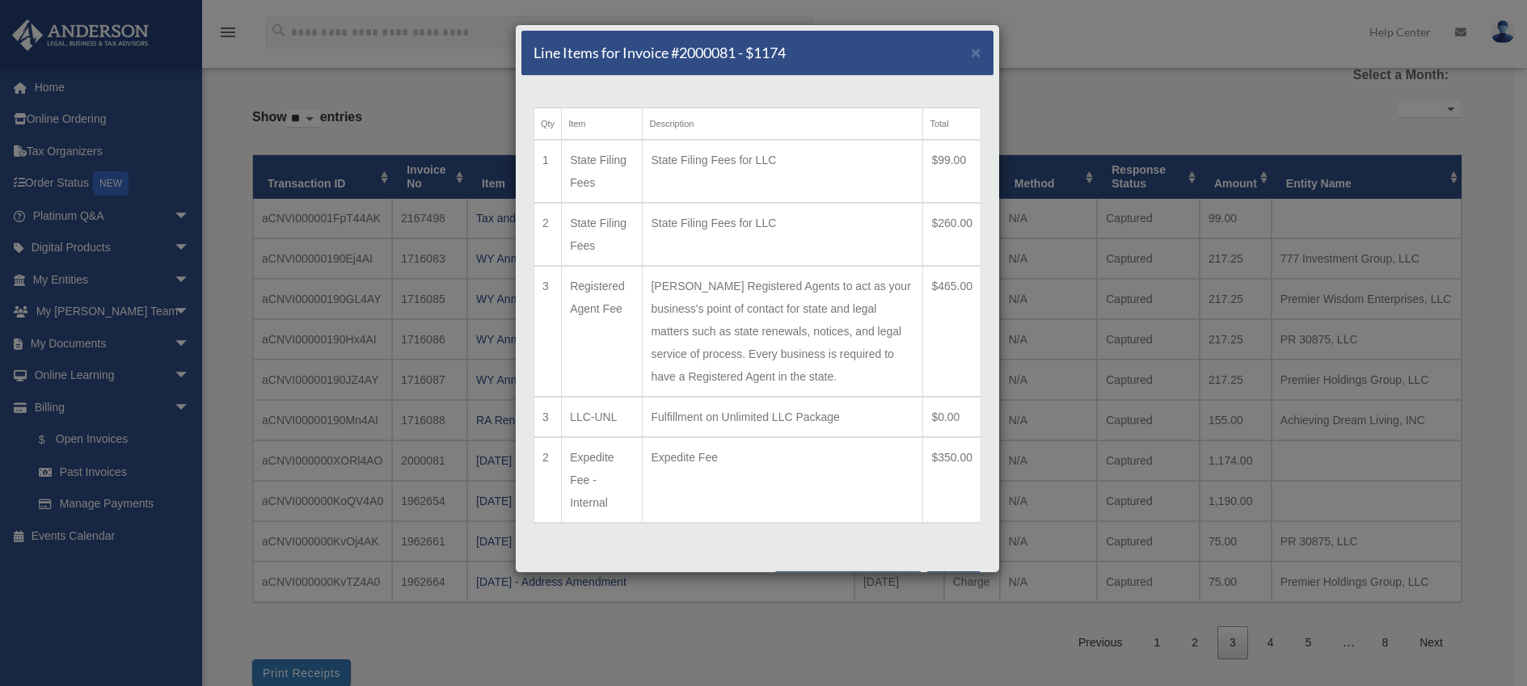
scroll to position [44, 0]
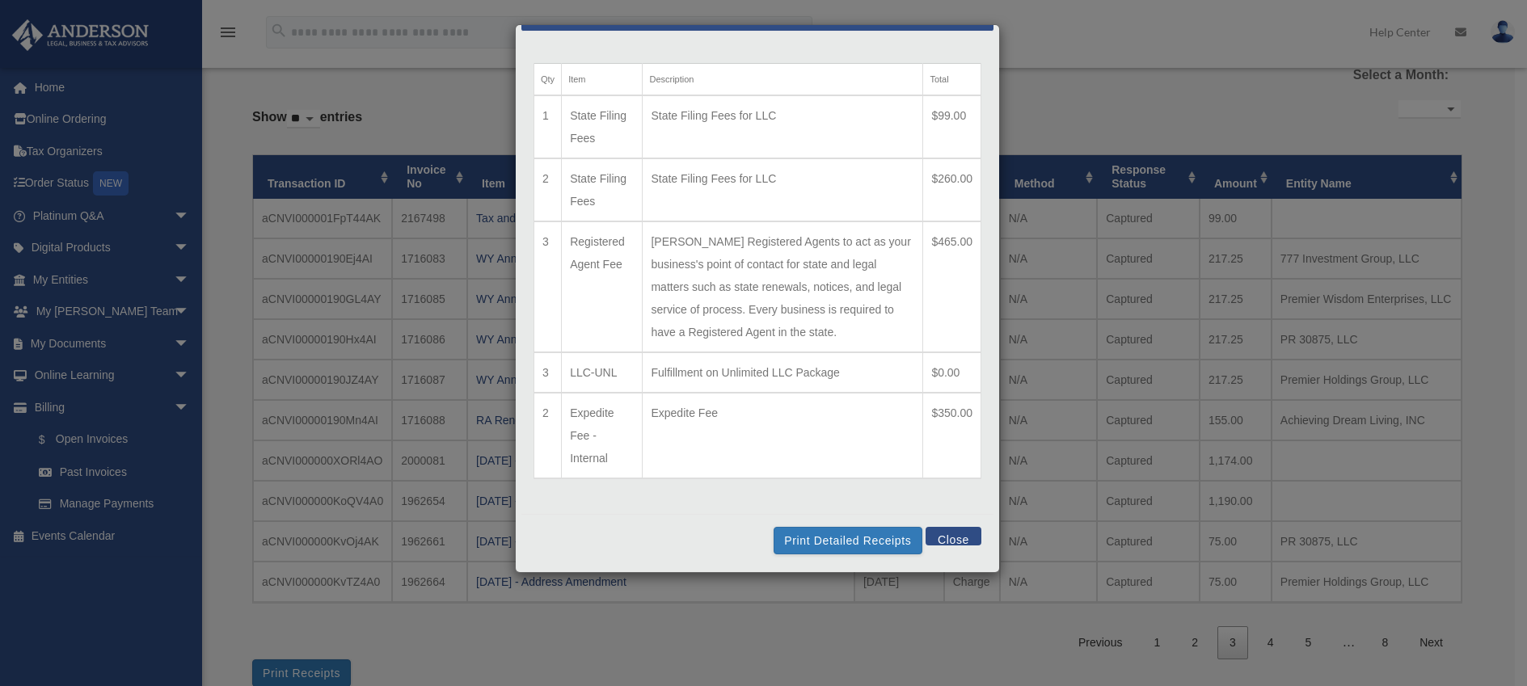
click at [945, 534] on button "Close" at bounding box center [954, 536] width 56 height 19
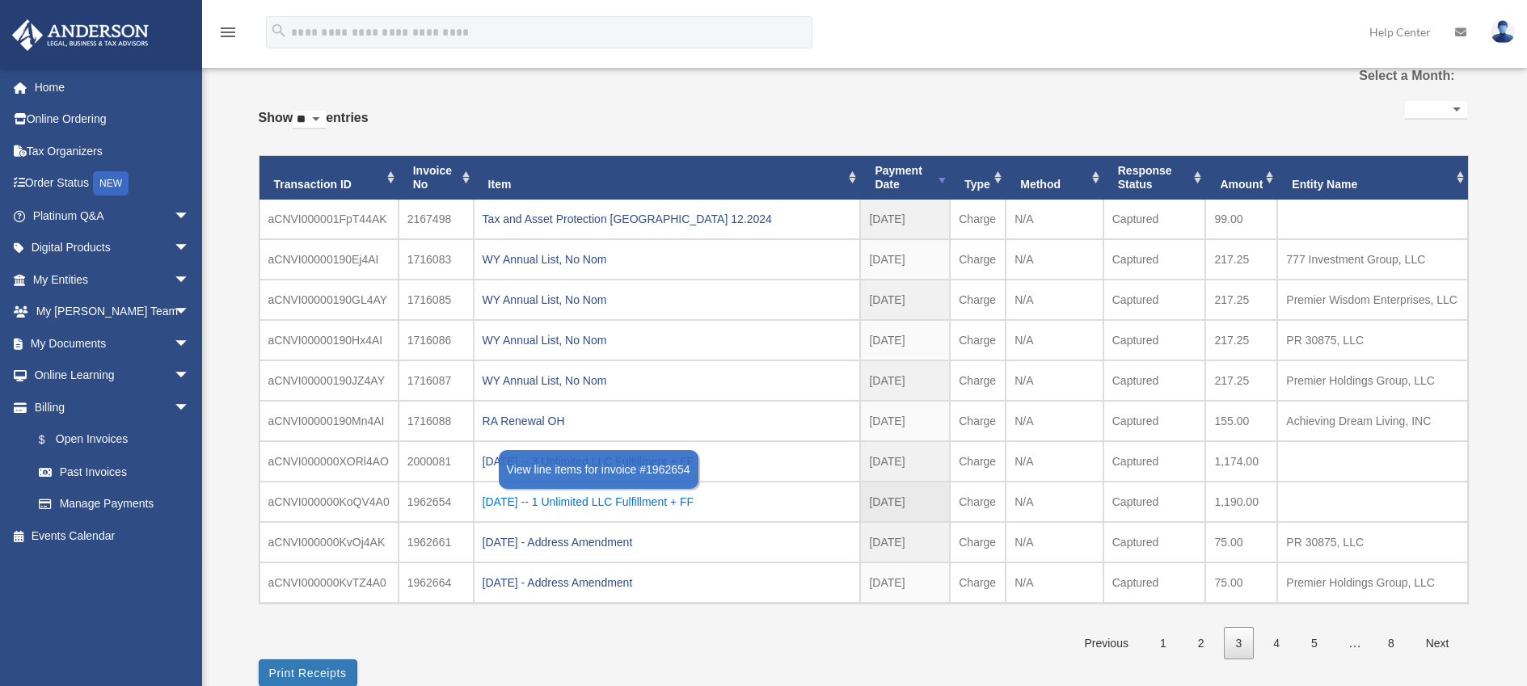
click at [682, 501] on div "2024.2.29 -- 1 Unlimited LLC Fulfillment + FF" at bounding box center [667, 502] width 369 height 23
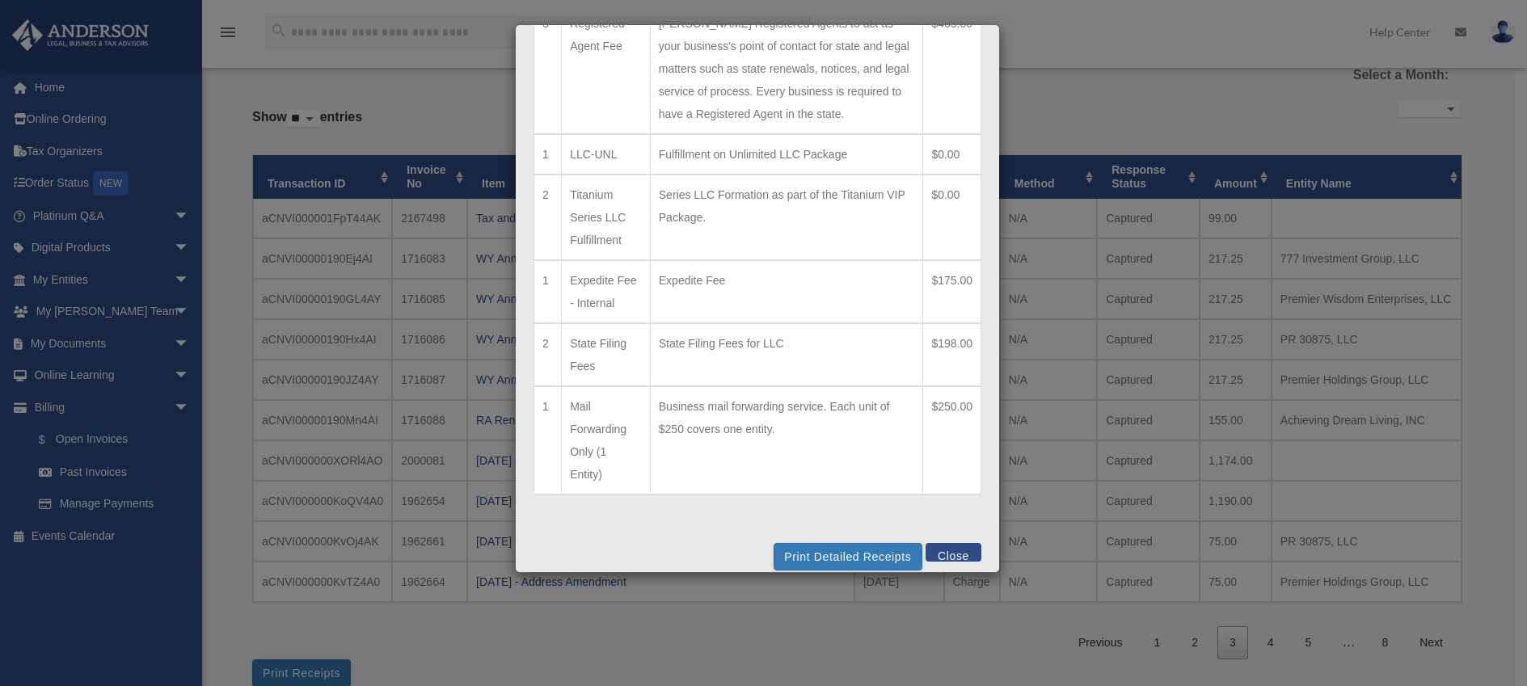
scroll to position [216, 0]
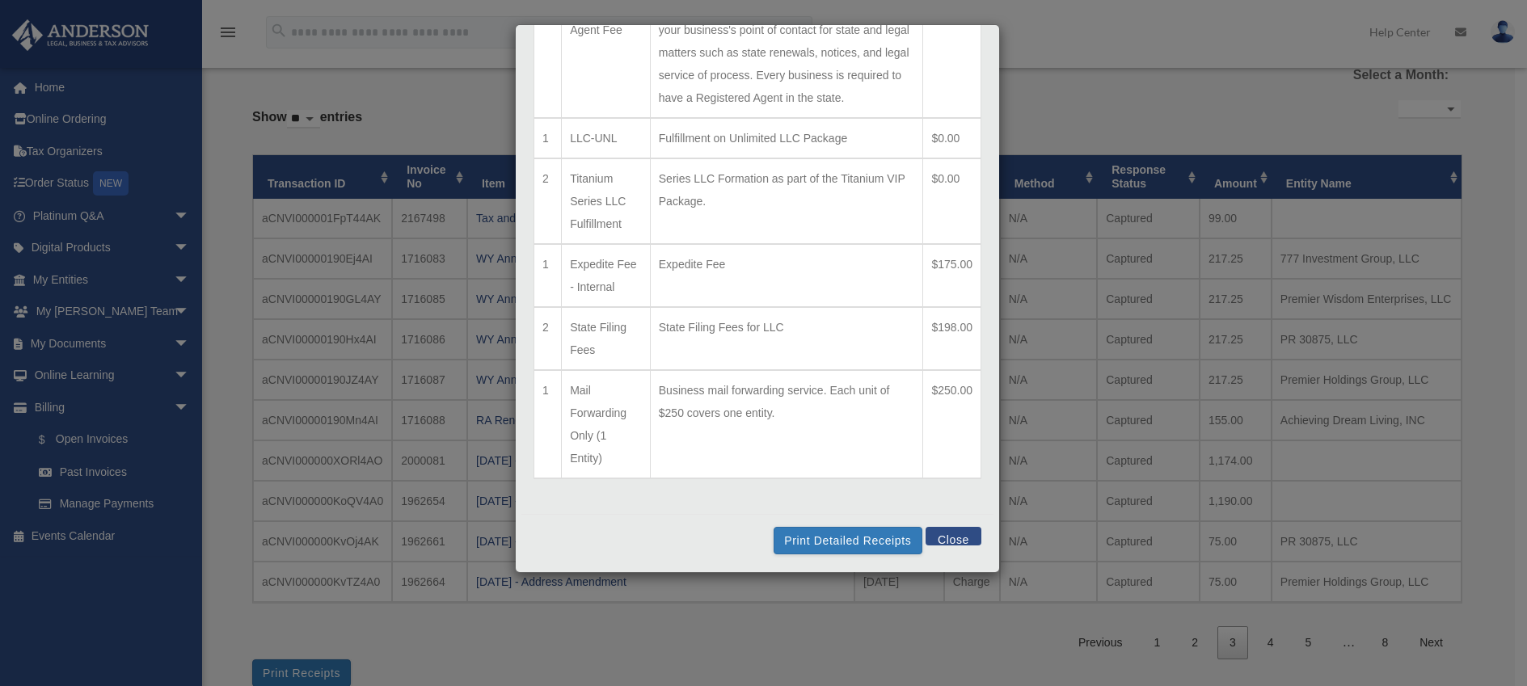
click at [953, 543] on button "Close" at bounding box center [954, 536] width 56 height 19
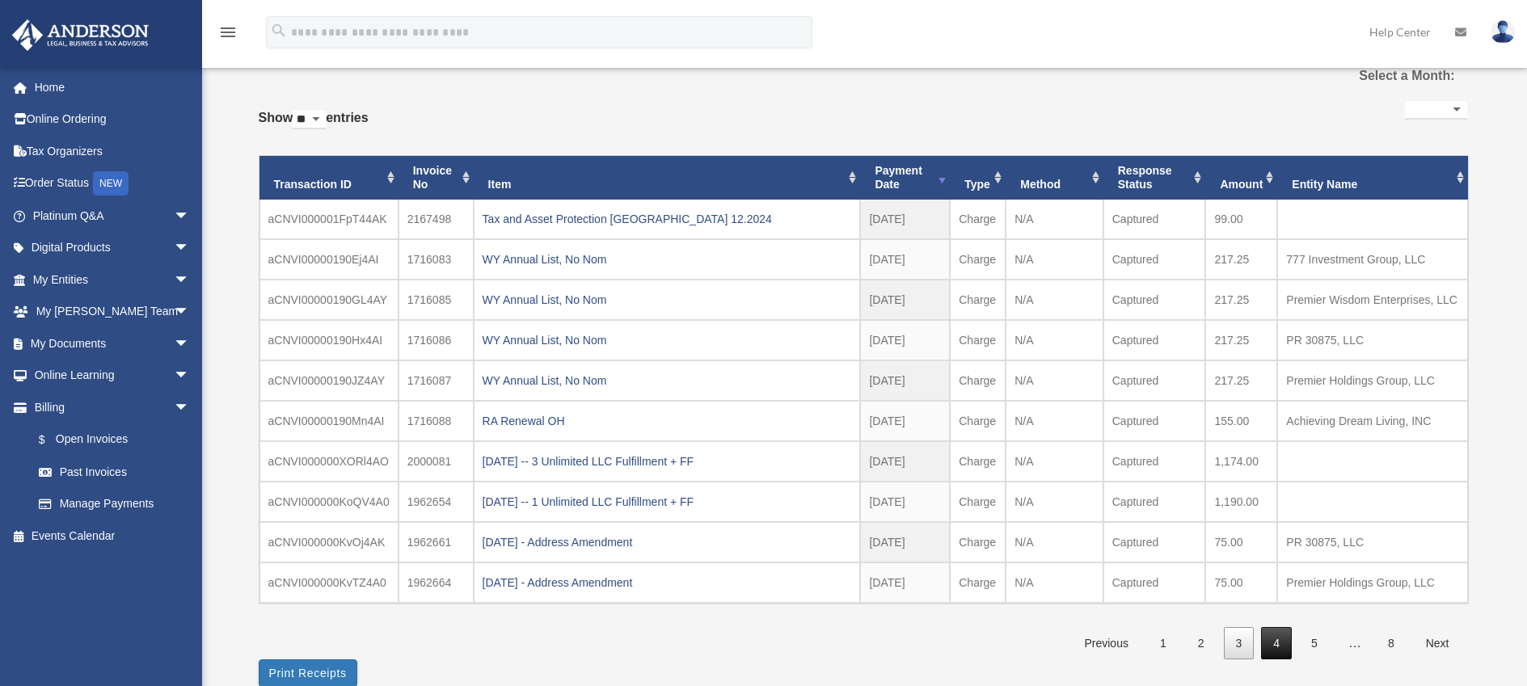
click at [1277, 644] on link "4" at bounding box center [1276, 643] width 31 height 33
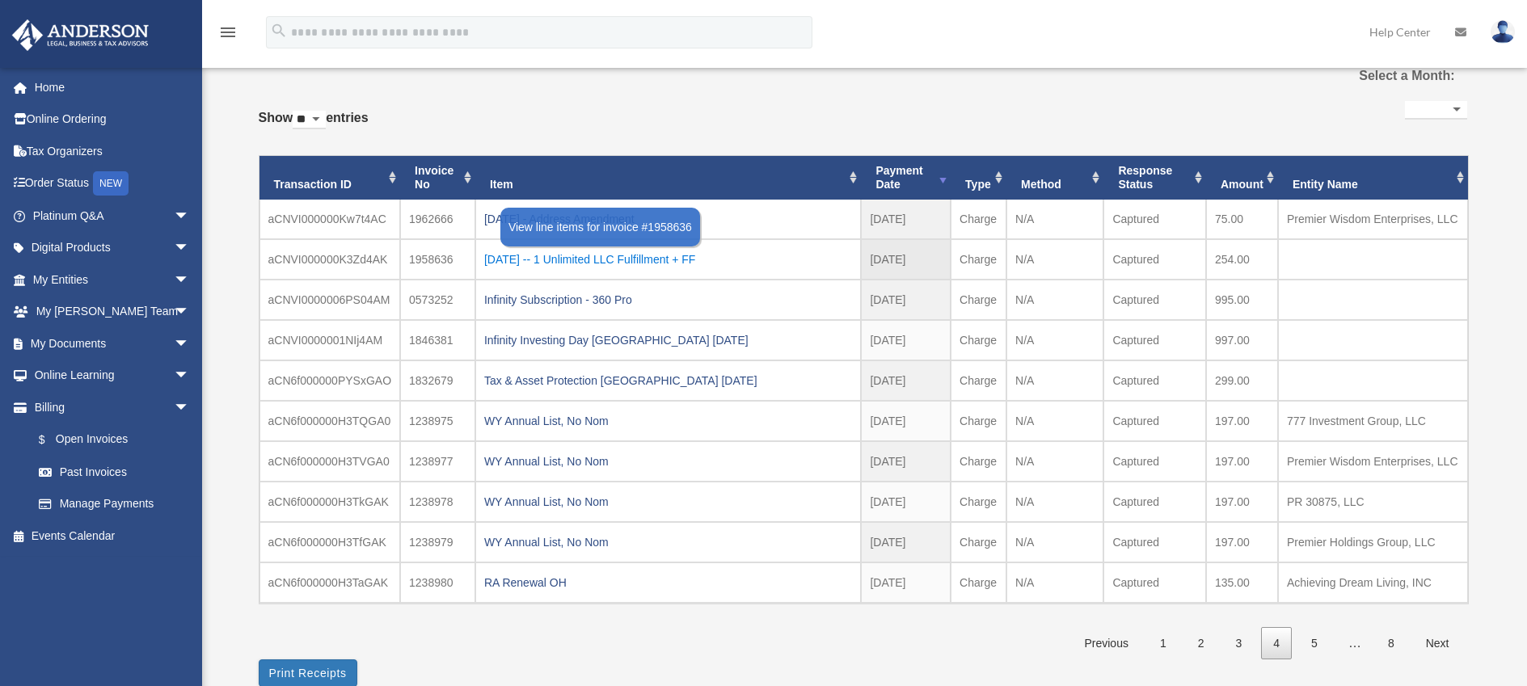
click at [657, 251] on div "2024.2.26 -- 1 Unlimited LLC Fulfillment + FF" at bounding box center [668, 259] width 369 height 23
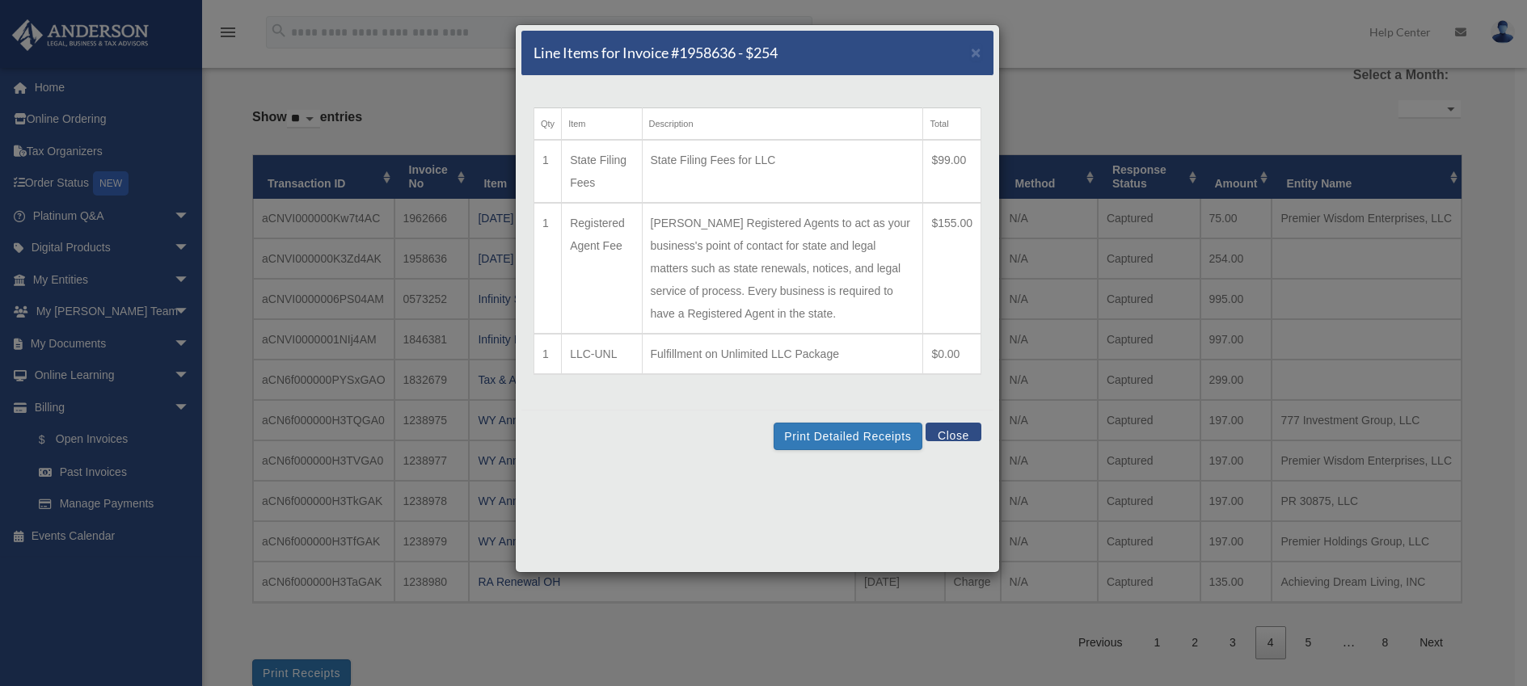
click at [954, 429] on button "Close" at bounding box center [954, 432] width 56 height 19
